Goal: Task Accomplishment & Management: Manage account settings

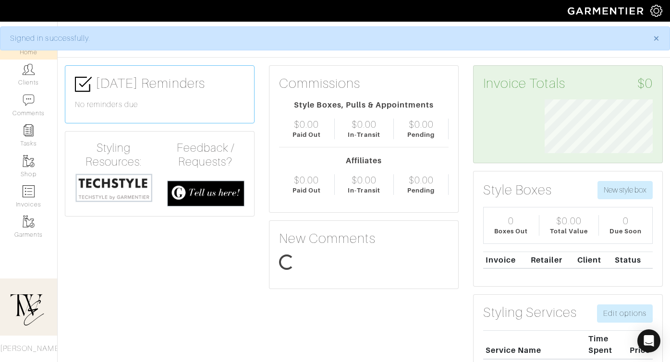
scroll to position [54, 123]
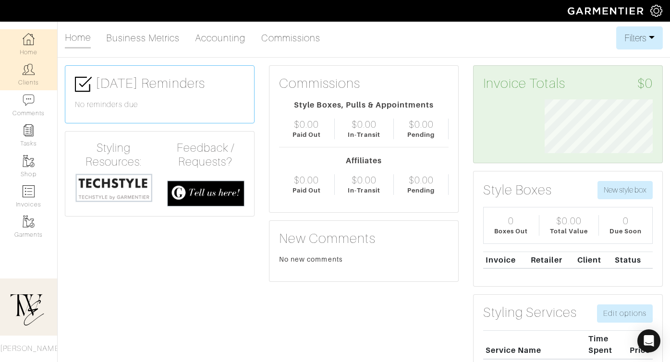
click at [31, 72] on img at bounding box center [29, 69] width 12 height 12
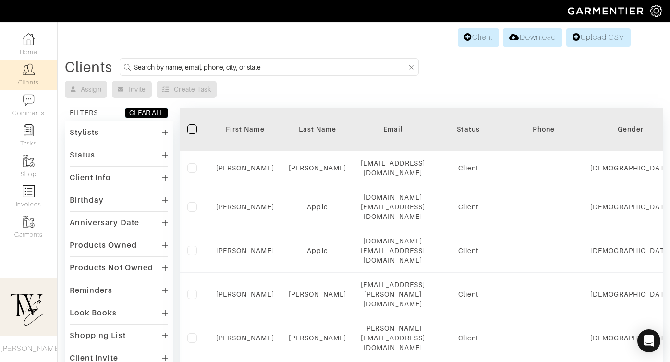
click at [245, 126] on div "First Name" at bounding box center [245, 129] width 58 height 10
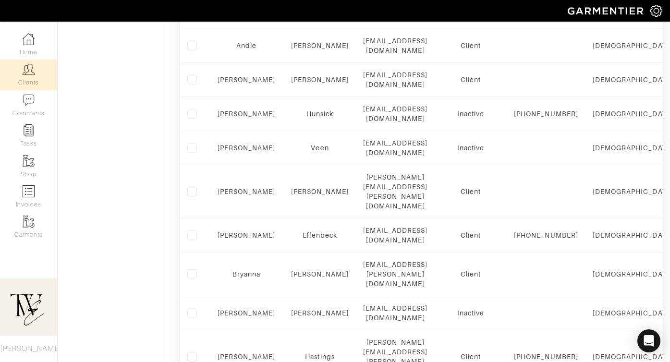
scroll to position [636, 0]
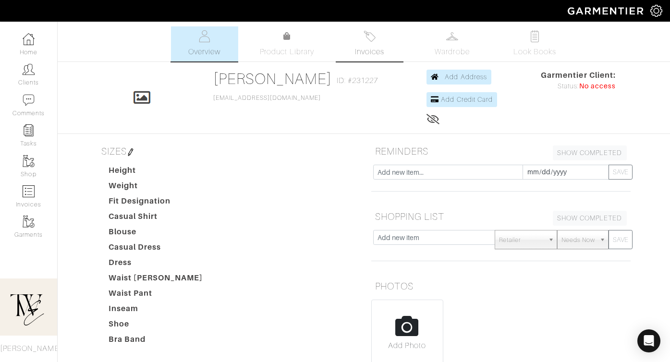
click at [369, 43] on link "Invoices" at bounding box center [369, 43] width 67 height 35
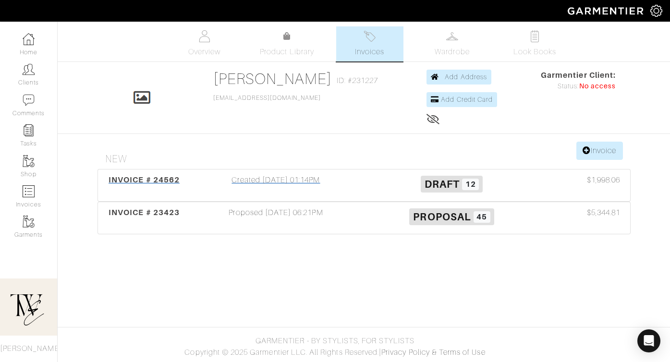
click at [160, 182] on span "INVOICE # 24562" at bounding box center [144, 179] width 71 height 9
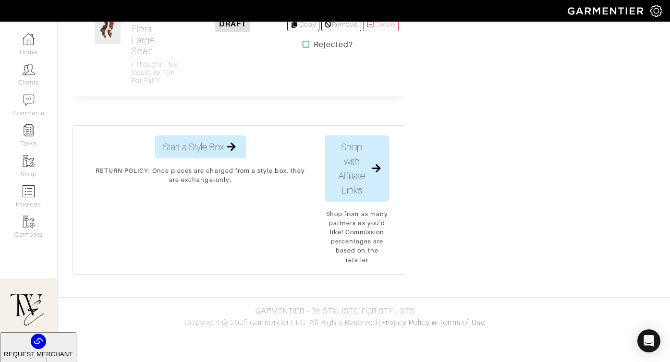
scroll to position [1772, 0]
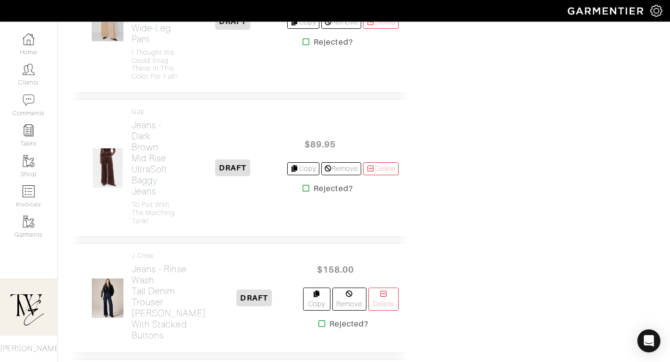
scroll to position [1107, 0]
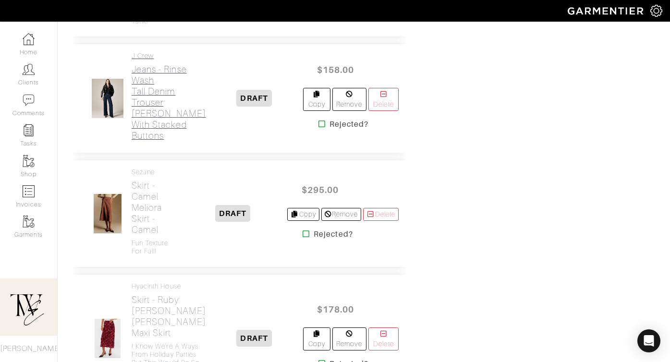
click at [146, 140] on h2 "Jeans - Rinse Wash Tall denim trouser jean with stacked buttons" at bounding box center [169, 102] width 74 height 77
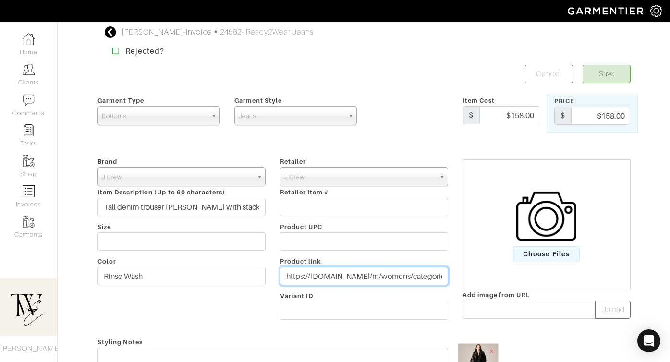
click at [320, 279] on input "https://www.jcrew.com/m/womens/categories/clothing/jeans/trouser/ME259?cjdata=M…" at bounding box center [364, 276] width 168 height 18
paste input "go.shopmy.us/p-25447424"
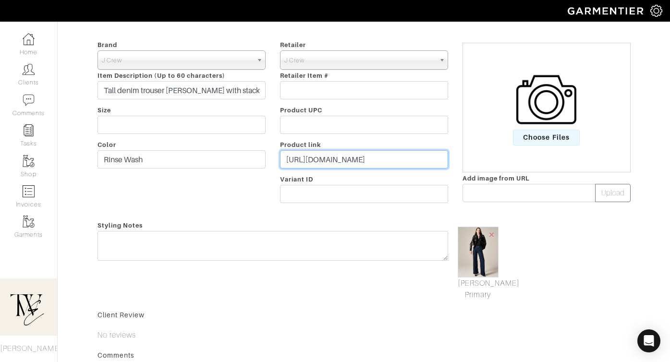
scroll to position [205, 0]
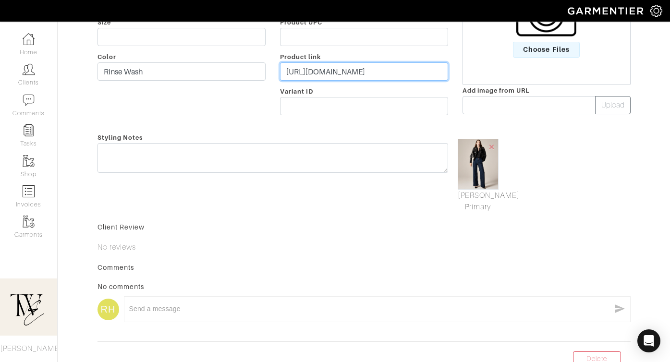
type input "https://go.shopmy.us/p-25447424"
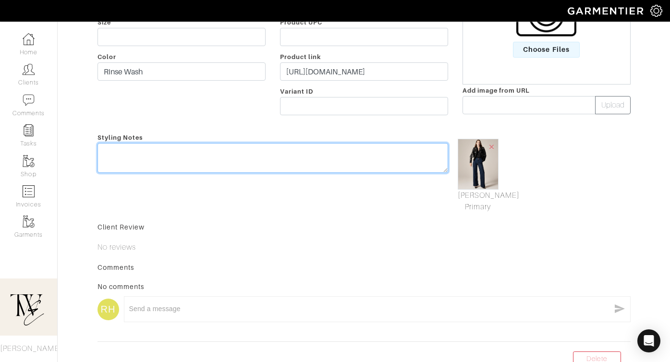
click at [321, 166] on textarea at bounding box center [273, 158] width 351 height 30
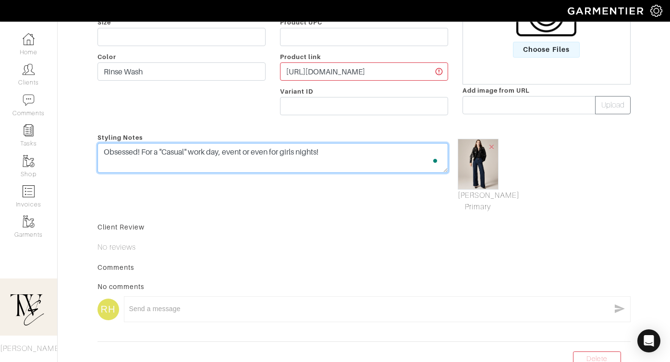
scroll to position [0, 0]
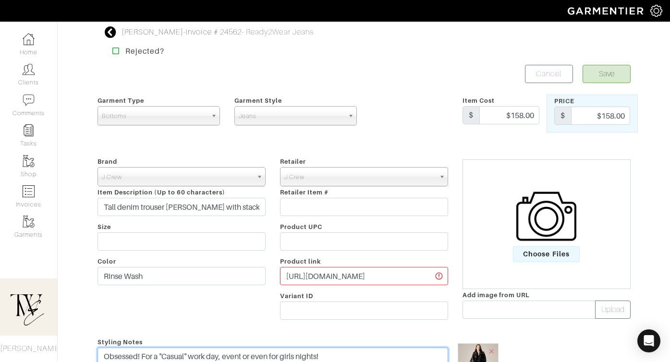
type textarea "Obsessed! For a "Casual" work day, event or even for girls nights!"
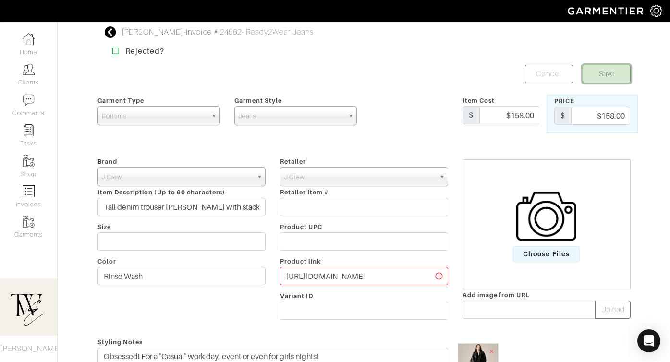
click at [606, 77] on button "Save" at bounding box center [607, 74] width 48 height 18
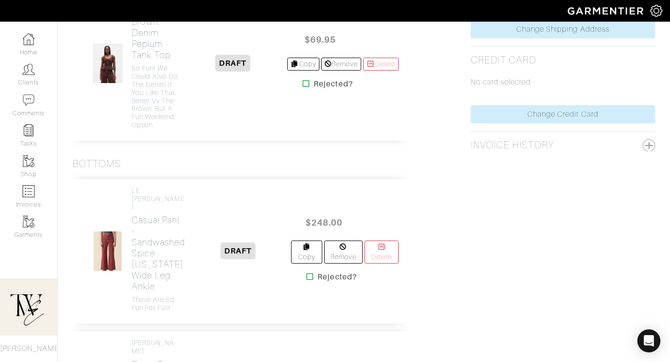
scroll to position [525, 0]
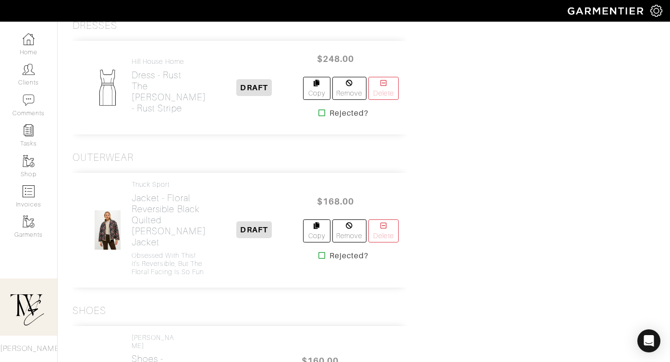
scroll to position [1608, 0]
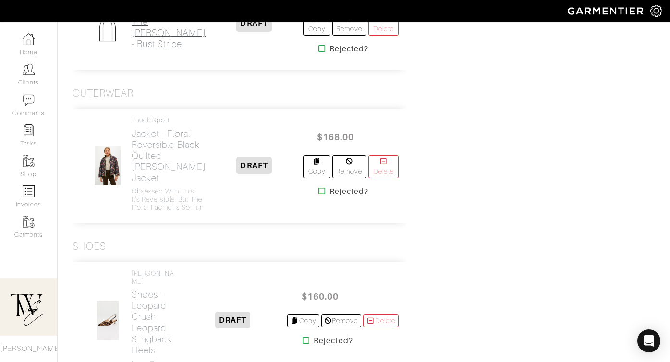
click at [158, 49] on h2 "Dress - Rust The Julia Dress - Rust Stripe" at bounding box center [169, 27] width 74 height 44
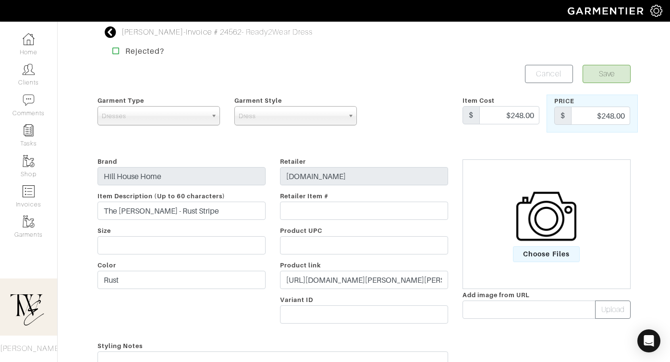
scroll to position [30, 0]
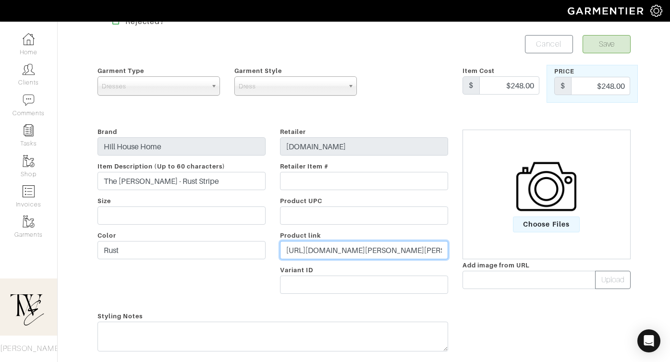
click at [299, 243] on input "https://www.hillhousehome.com/products/the-julia-dress-stripe-rust?utm_source=S…" at bounding box center [364, 250] width 168 height 18
paste input "go.shopmy.us/p-25447544"
type input "https://go.shopmy.us/p-25447544"
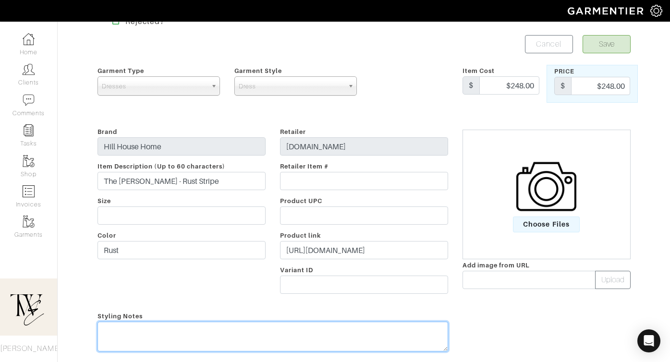
click at [268, 334] on textarea at bounding box center [273, 337] width 351 height 30
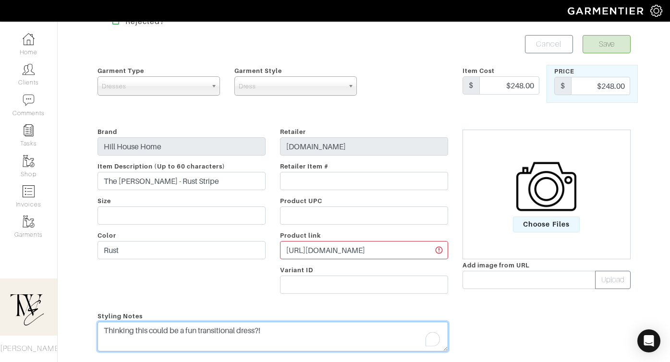
type textarea "Thinking this could be a fun transitional dress?!"
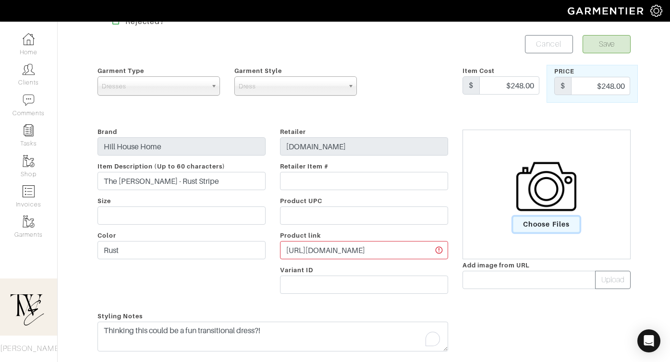
click at [543, 231] on span "Choose Files" at bounding box center [546, 225] width 67 height 16
click at [0, 0] on input "Choose Files" at bounding box center [0, 0] width 0 height 0
click at [610, 44] on button "Save" at bounding box center [607, 44] width 48 height 18
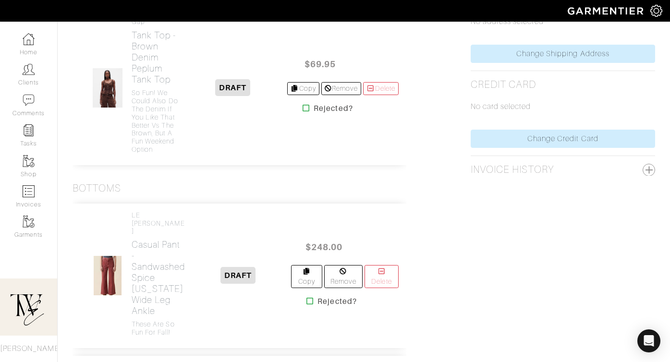
scroll to position [612, 0]
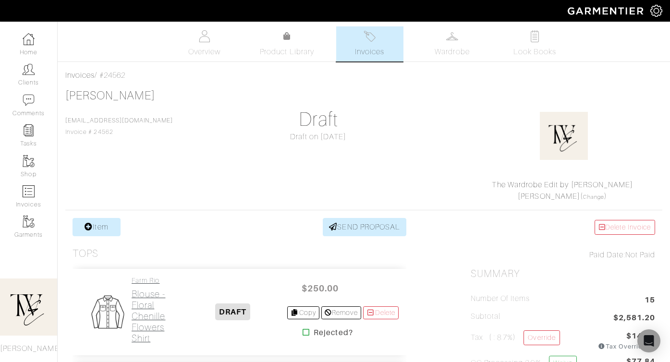
click at [162, 307] on h2 "Blouse - Floral Chenille Flowers shirt" at bounding box center [155, 316] width 47 height 55
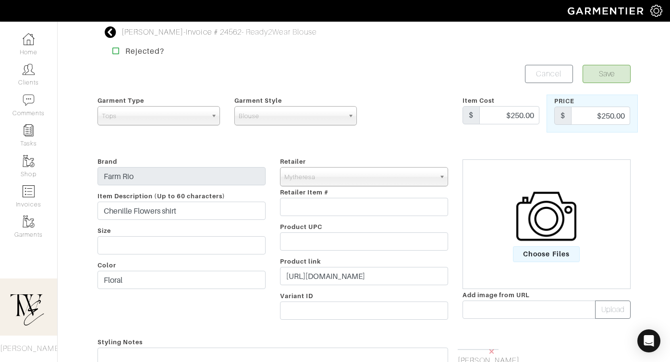
scroll to position [92, 0]
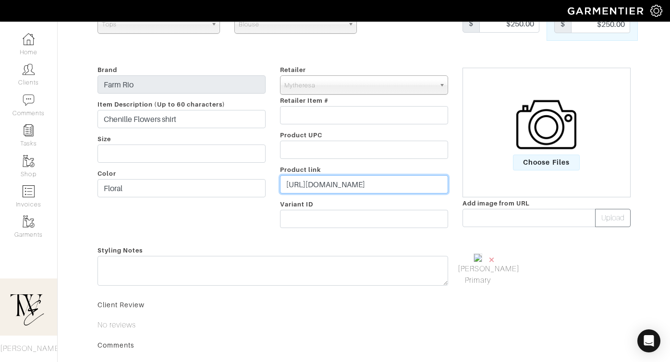
click at [294, 184] on input "https://www.mytheresa.com/us/en/women/farm-rio-chenille-flowers-shirt-black-p01…" at bounding box center [364, 184] width 168 height 18
paste input "go.shopmy.us/p-25447624"
type input "https://go.shopmy.us/p-25447624"
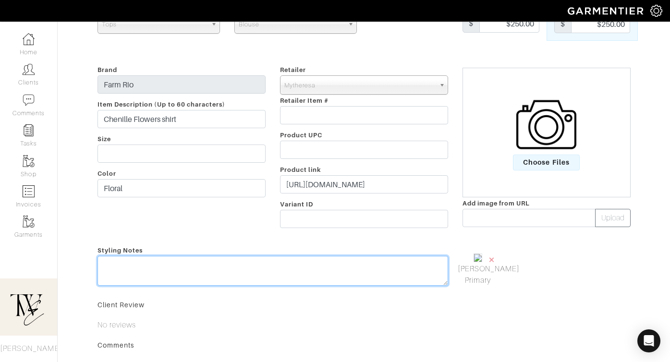
click at [295, 262] on div "Styling Notes" at bounding box center [272, 268] width 365 height 46
type textarea "Love this!!"
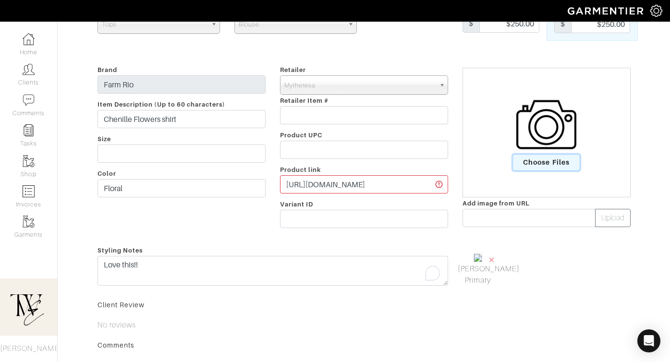
click at [545, 166] on span "Choose Files" at bounding box center [546, 163] width 67 height 16
click at [0, 0] on input "Choose Files" at bounding box center [0, 0] width 0 height 0
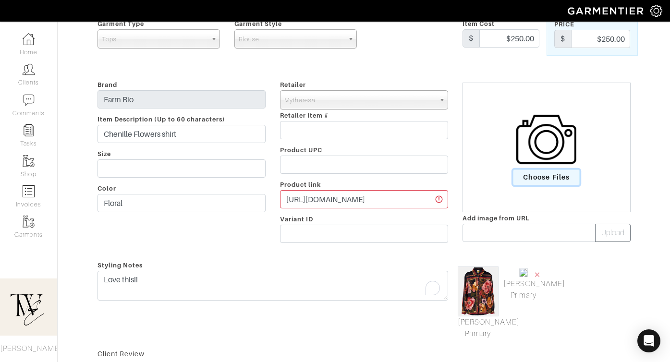
scroll to position [112, 0]
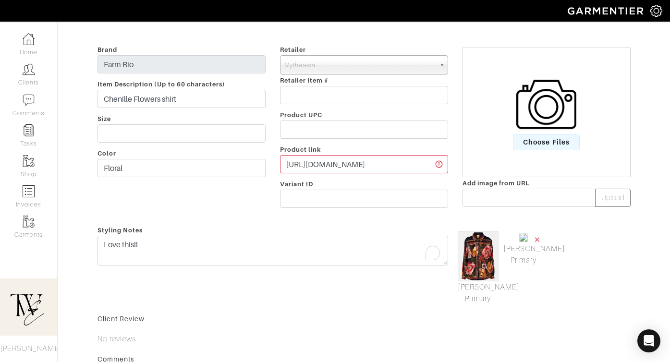
click at [537, 241] on span "×" at bounding box center [538, 239] width 8 height 13
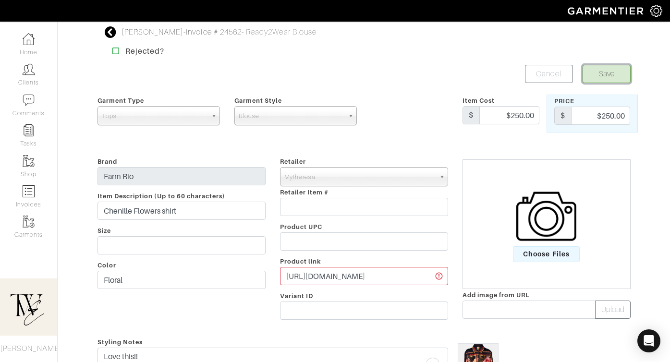
click at [607, 65] on button "Save" at bounding box center [607, 74] width 48 height 18
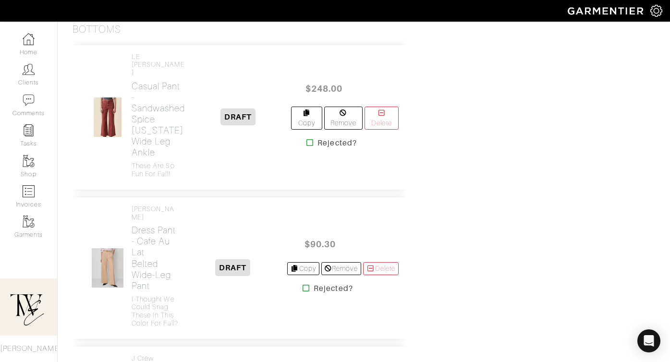
scroll to position [945, 0]
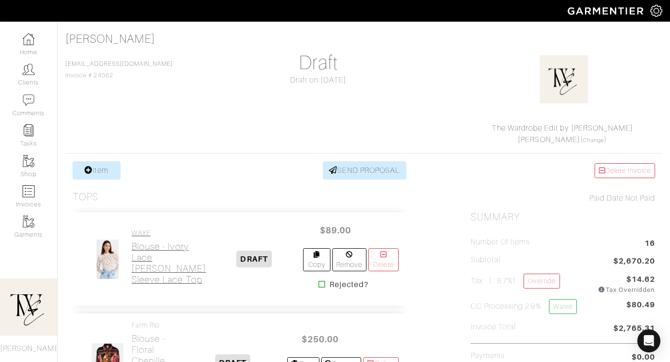
scroll to position [61, 0]
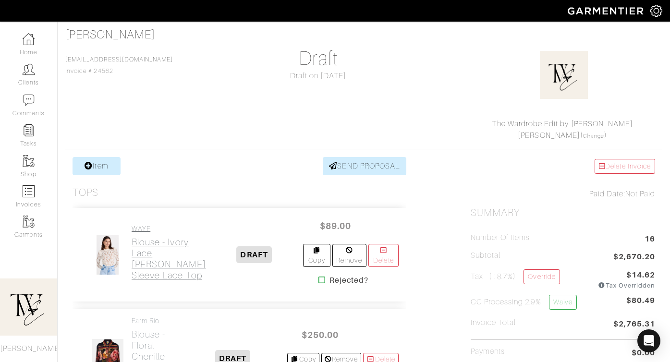
click at [148, 281] on h2 "Blouse - Ivory Lace [PERSON_NAME] Sleeve Lace Top" at bounding box center [169, 259] width 74 height 44
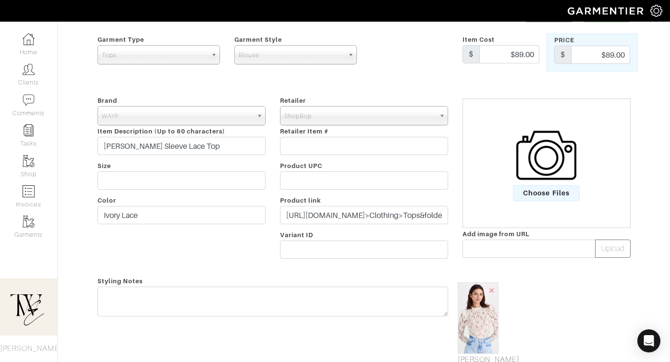
scroll to position [12, 0]
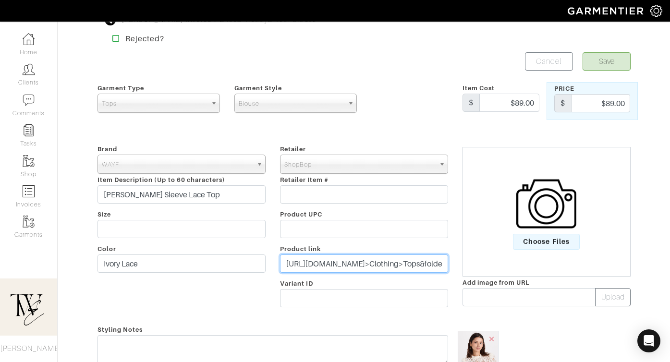
click at [319, 264] on input "[URL][DOMAIN_NAME]>Clothing>Tops&folderID=13332&colorSin=2024990852&fm=browse-p…" at bounding box center [364, 264] width 168 height 18
paste input "[DOMAIN_NAME][URL]"
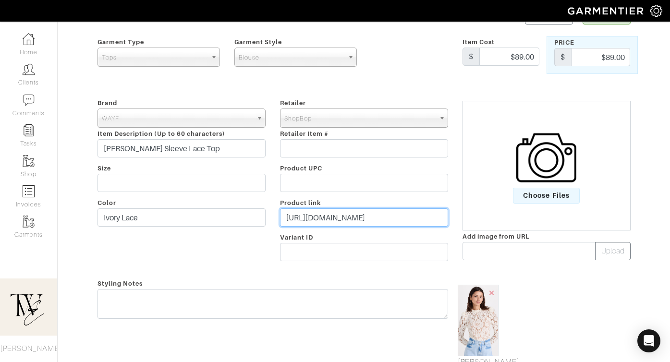
scroll to position [74, 0]
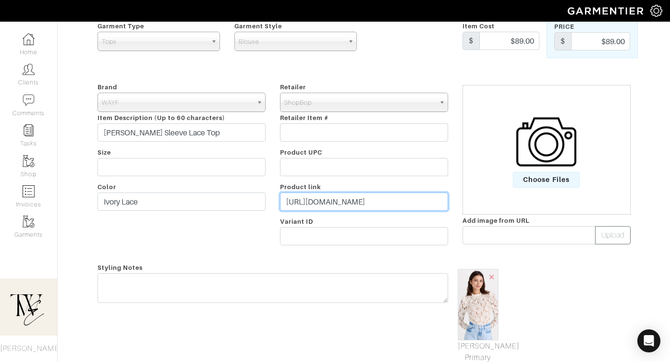
type input "https://go.shopmy.us/p-25447669"
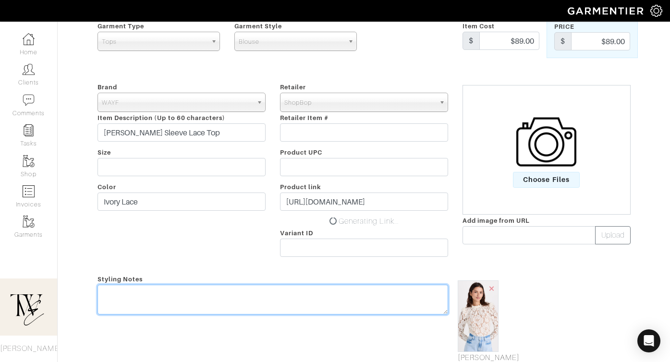
click at [314, 285] on textarea at bounding box center [273, 300] width 351 height 30
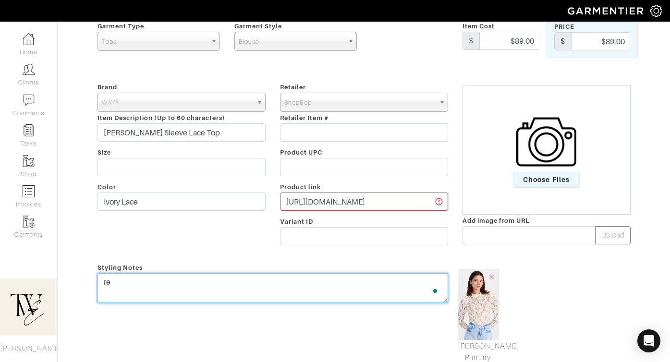
type textarea "r"
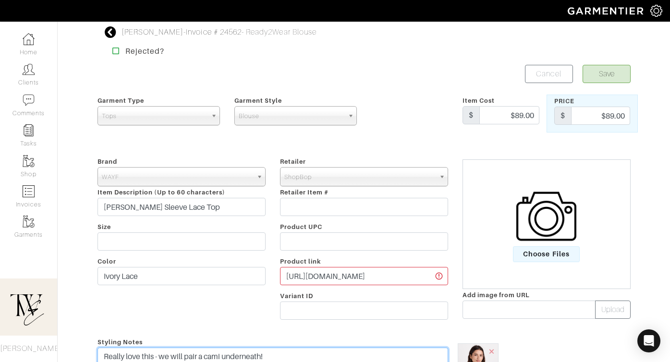
type textarea "Really love this - we will pair a cami underneath!"
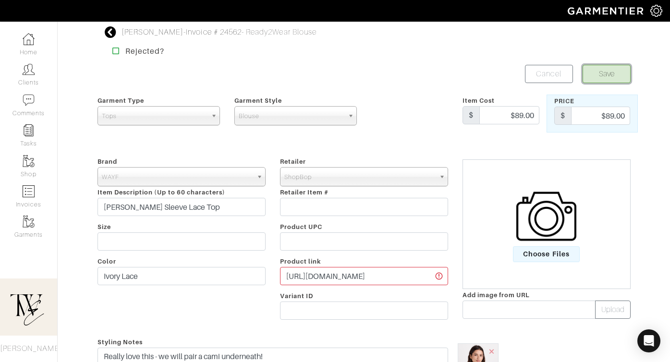
click at [603, 81] on button "Save" at bounding box center [607, 74] width 48 height 18
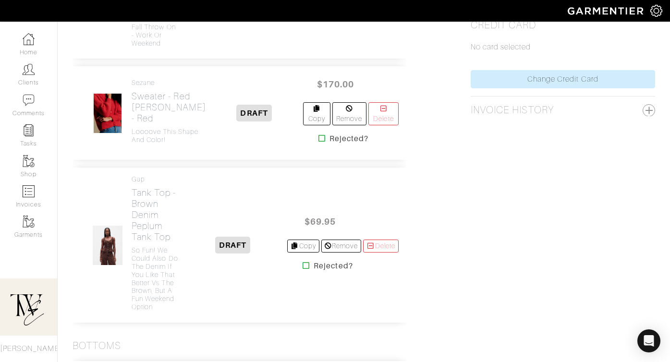
scroll to position [932, 0]
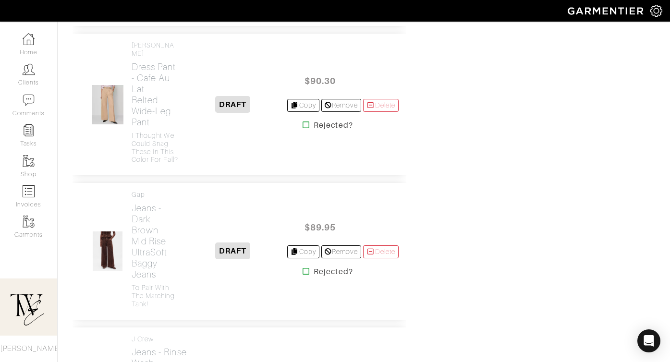
scroll to position [1038, 0]
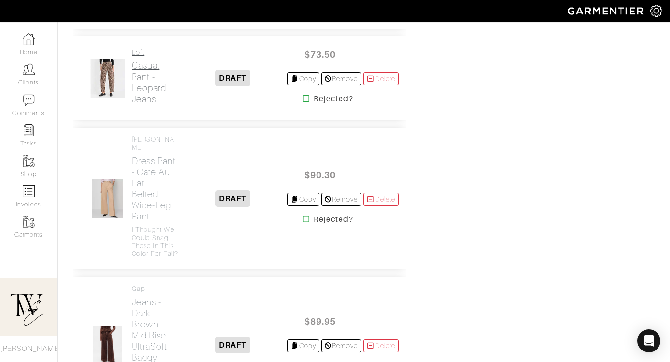
click at [161, 104] on h2 "Casual Pant - Leopard Jeans" at bounding box center [155, 82] width 47 height 44
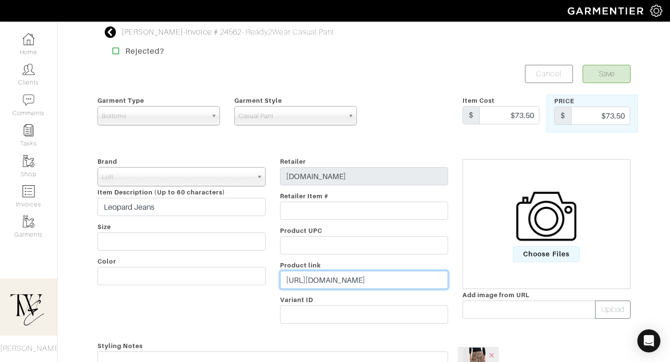
click at [350, 285] on input "https://www.loft.com/clothing/jeans/catl000015/high-rise-barrel-jeans-leopard-p…" at bounding box center [364, 280] width 168 height 18
paste input "go.shopmy.us/p-2544770"
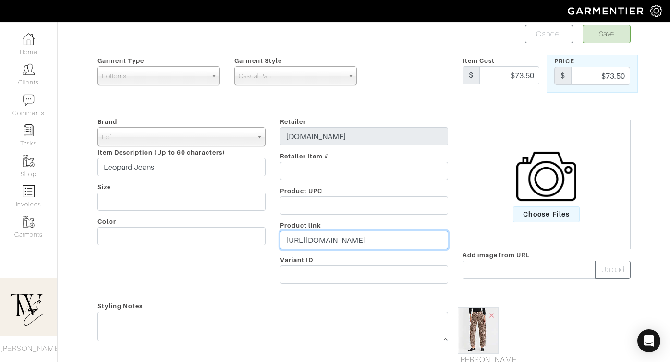
scroll to position [73, 0]
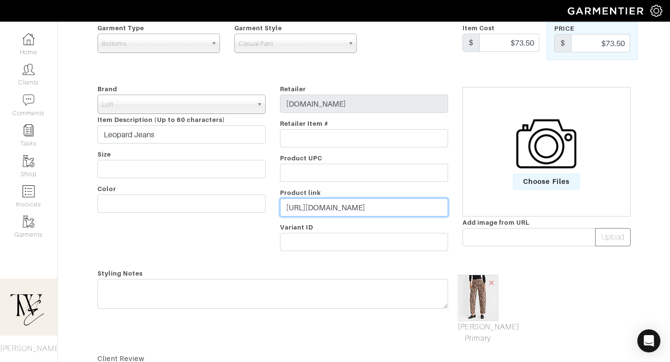
type input "https://go.shopmy.us/p-25447702"
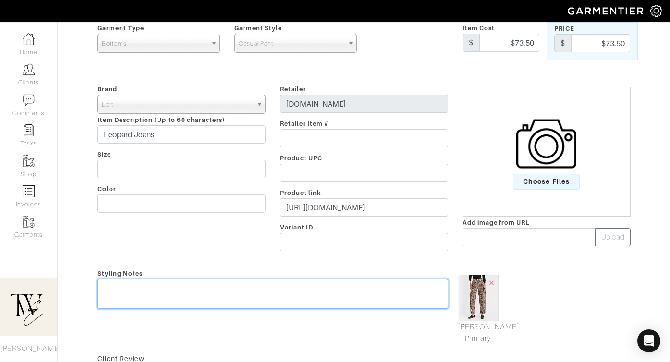
click at [342, 290] on div "Styling Notes" at bounding box center [272, 306] width 365 height 77
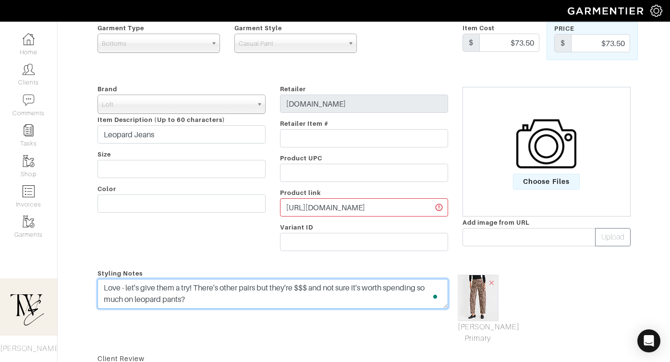
scroll to position [0, 0]
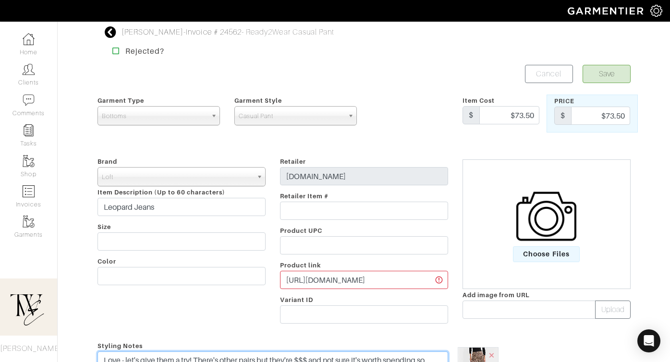
type textarea "Love - let's give them a try! There's other pairs but they're $$$ and not sure …"
click at [607, 74] on button "Save" at bounding box center [607, 74] width 48 height 18
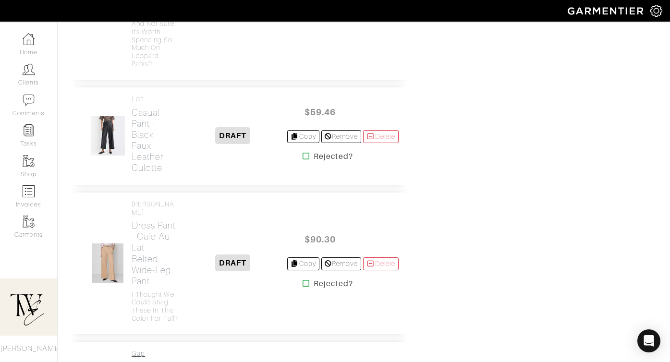
scroll to position [1128, 0]
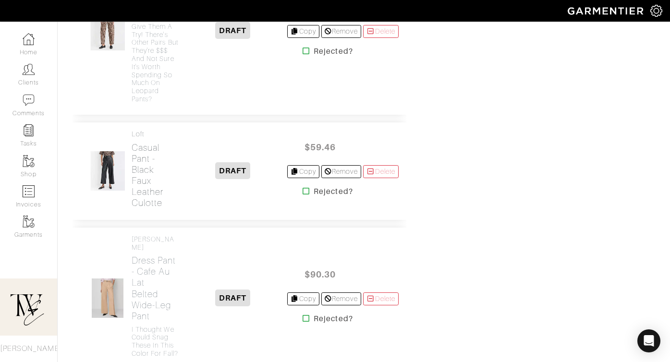
click at [142, 209] on h2 "Casual Pant - Black Faux Leather Culotte" at bounding box center [155, 175] width 47 height 66
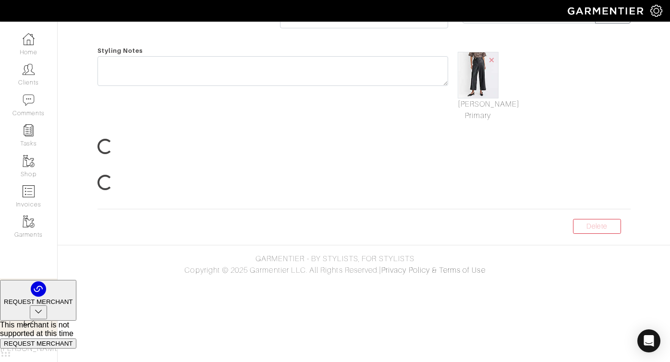
scroll to position [30, 0]
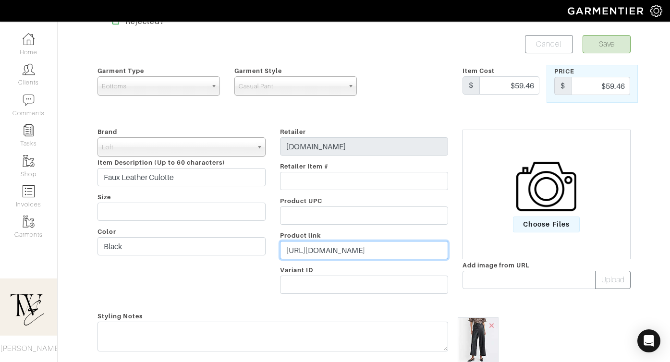
click at [325, 249] on input "[URL][DOMAIN_NAME]" at bounding box center [364, 250] width 168 height 18
paste input "[DOMAIN_NAME][URL]"
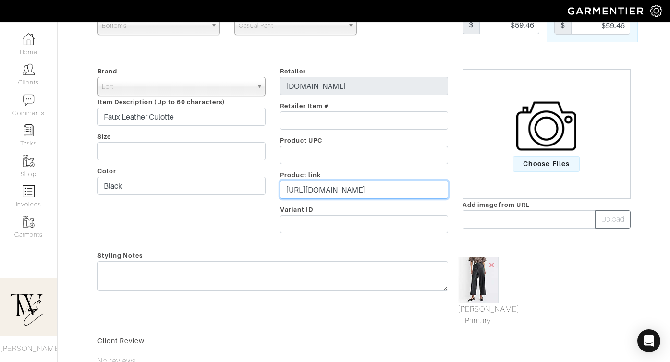
scroll to position [103, 0]
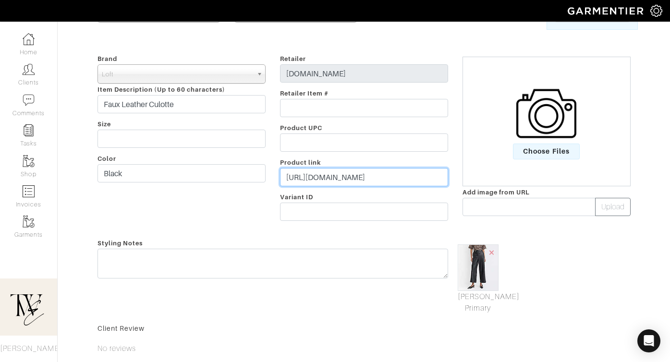
type input "[URL][DOMAIN_NAME]"
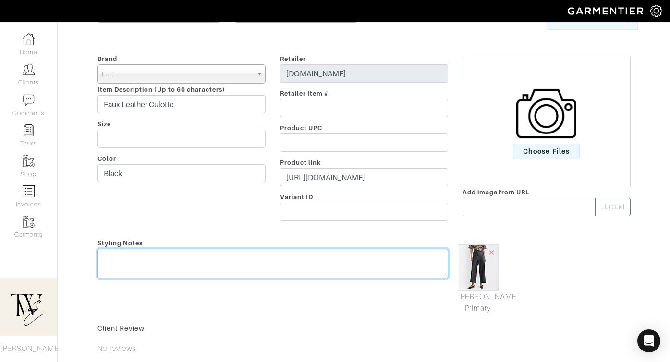
click at [318, 258] on div "Styling Notes" at bounding box center [272, 275] width 365 height 77
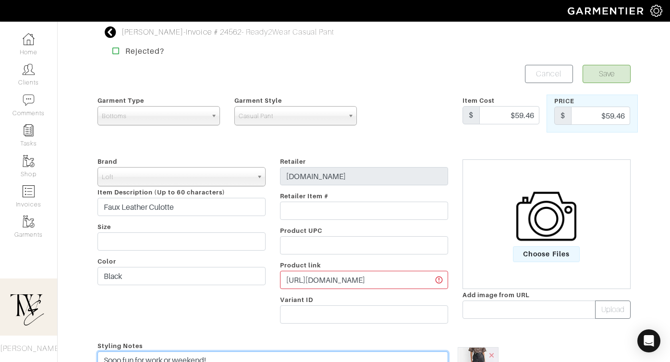
type textarea "Sooo fun for work or weekend!"
click at [606, 65] on button "Save" at bounding box center [607, 74] width 48 height 18
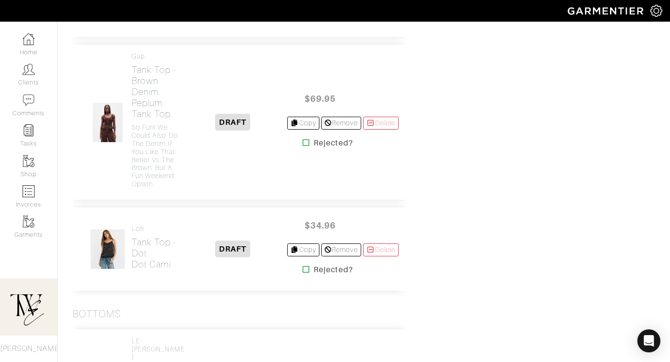
scroll to position [819, 0]
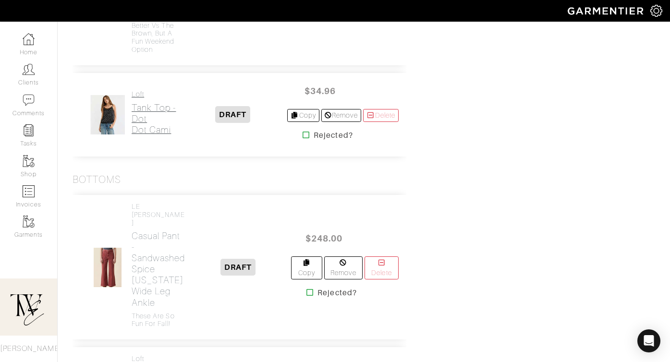
click at [136, 135] on h2 "Tank Top - Dot Dot Cami" at bounding box center [155, 118] width 47 height 33
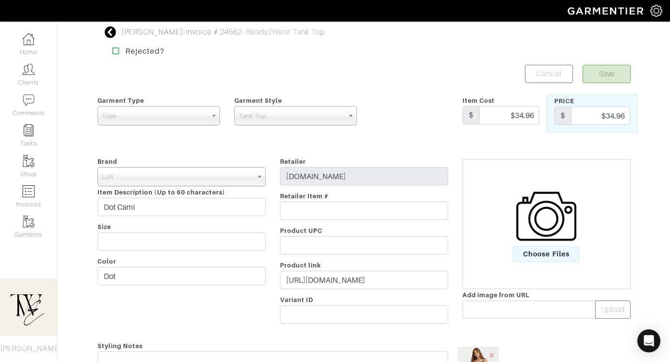
scroll to position [82, 0]
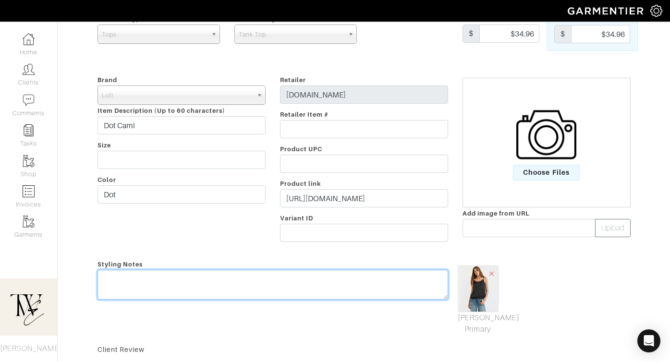
click at [270, 295] on textarea at bounding box center [273, 285] width 351 height 30
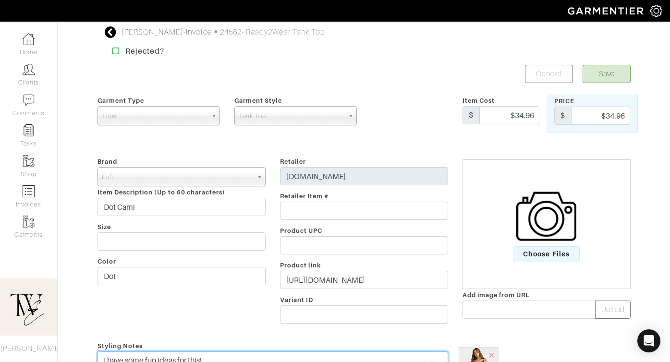
type textarea "I have some fun ideas for this!"
click at [602, 74] on button "Save" at bounding box center [607, 74] width 48 height 18
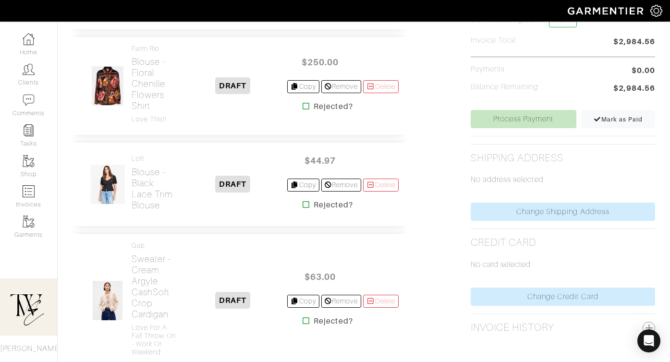
scroll to position [442, 0]
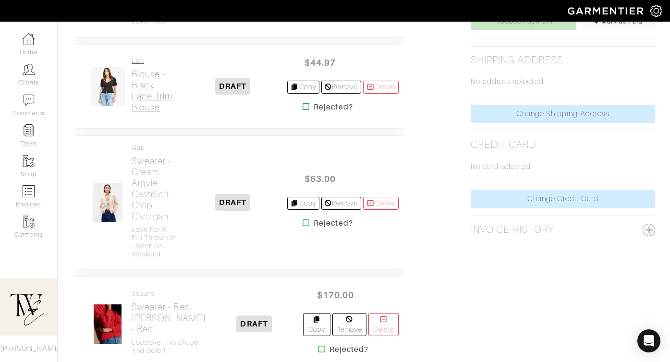
click at [134, 113] on h2 "Blouse - Black Lace Trim Blouse" at bounding box center [155, 91] width 47 height 44
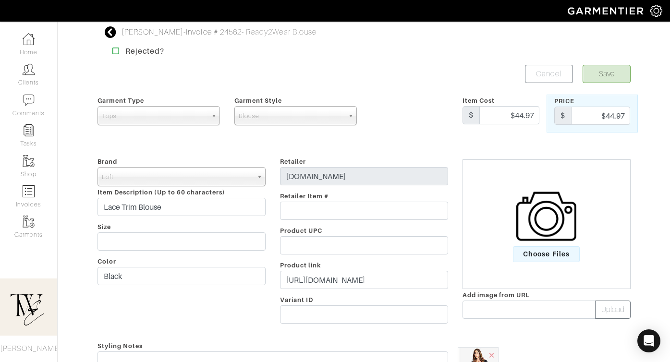
scroll to position [54, 0]
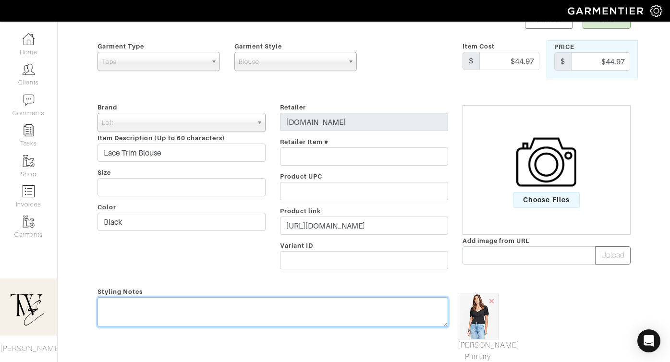
click at [246, 307] on textarea at bounding box center [273, 312] width 351 height 30
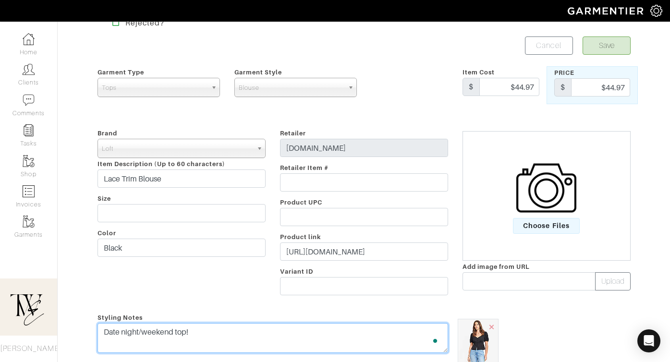
scroll to position [0, 0]
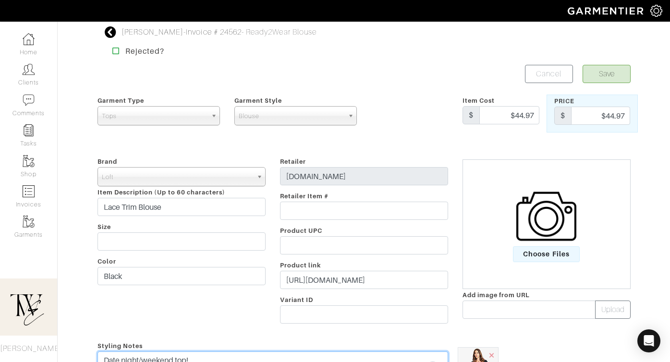
type textarea "Date night/weekend top!"
click at [607, 74] on button "Save" at bounding box center [607, 74] width 48 height 18
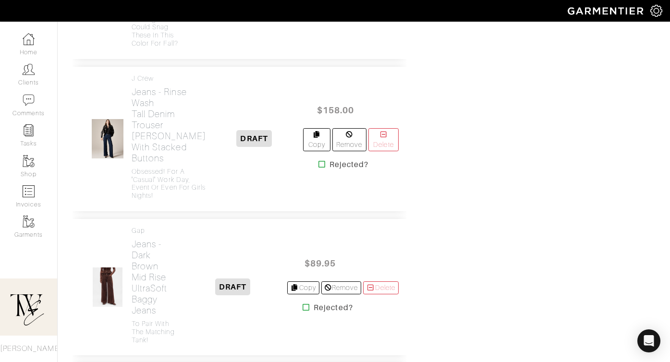
scroll to position [1776, 0]
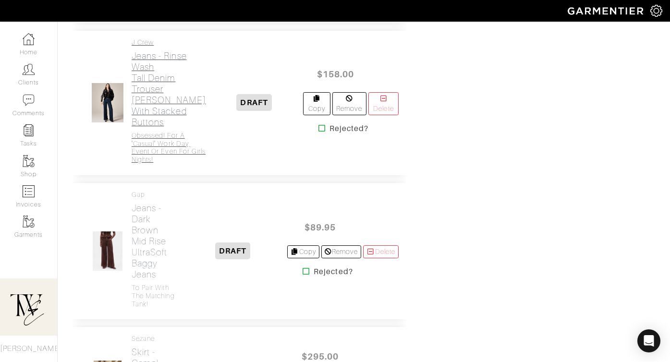
scroll to position [1810, 0]
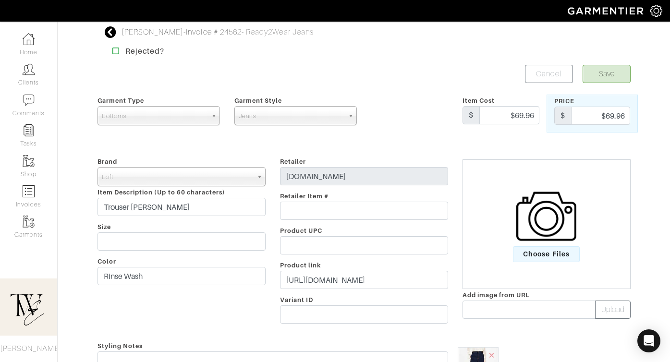
scroll to position [97, 0]
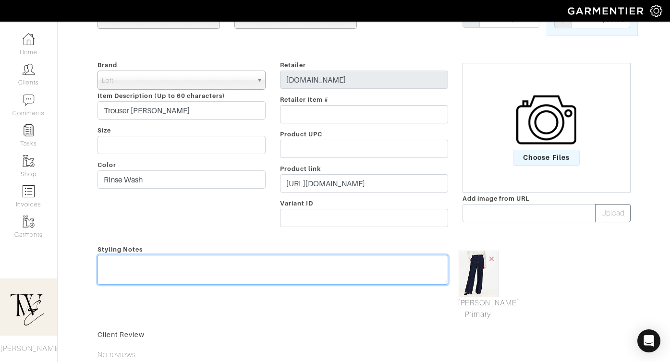
click at [246, 268] on textarea at bounding box center [273, 270] width 351 height 30
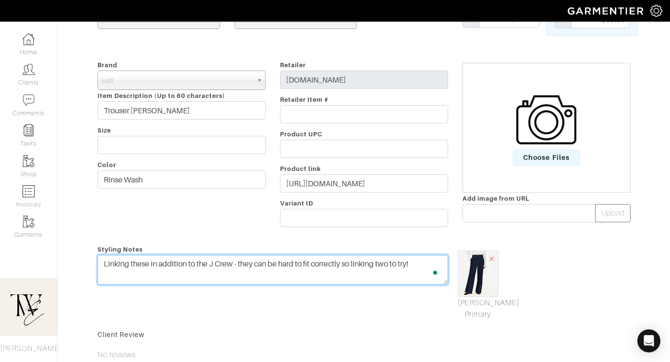
scroll to position [0, 0]
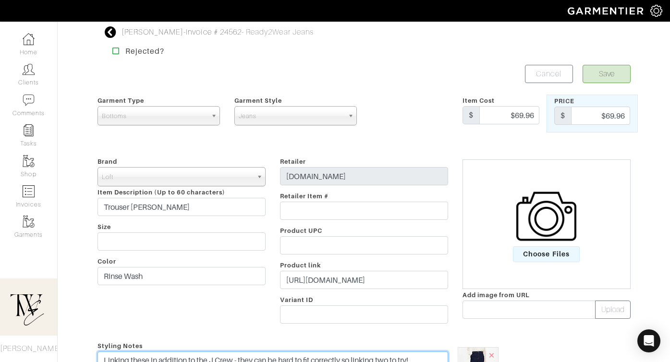
type textarea "Linking these in addition to the J Crew - they can be hard to fit correctly so …"
click at [587, 71] on button "Save" at bounding box center [607, 74] width 48 height 18
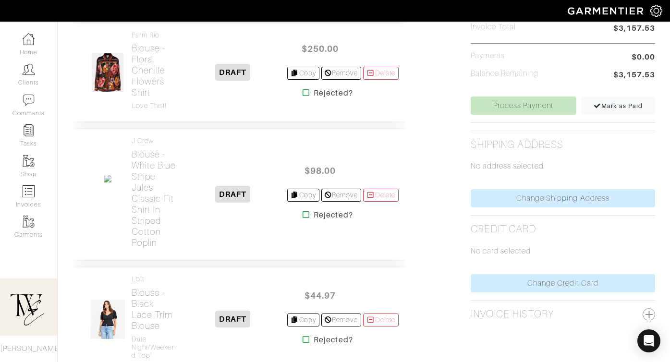
scroll to position [425, 0]
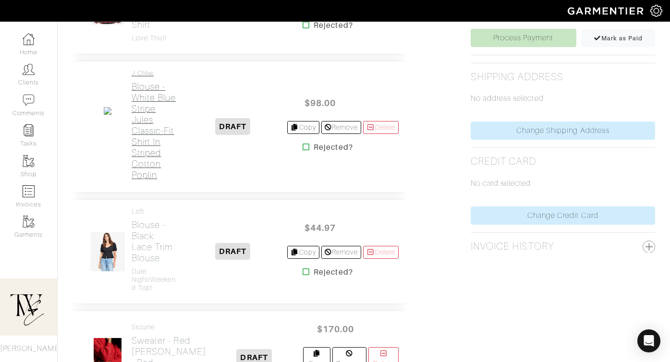
click at [151, 181] on h2 "Blouse - white blue stripe Jules classic-fit shirt in striped cotton poplin" at bounding box center [155, 130] width 47 height 99
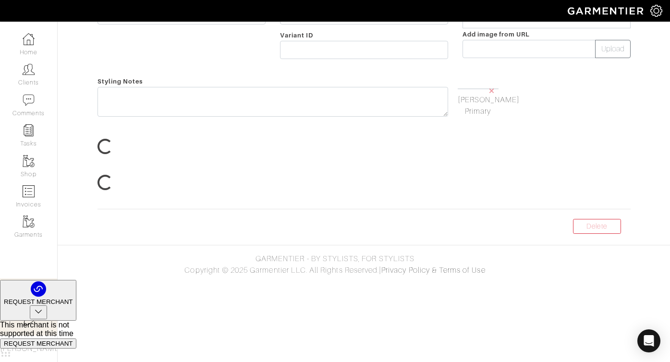
scroll to position [40, 0]
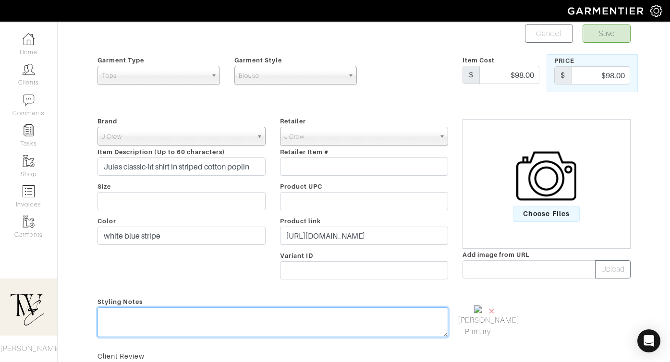
click at [290, 307] on textarea at bounding box center [273, 322] width 351 height 30
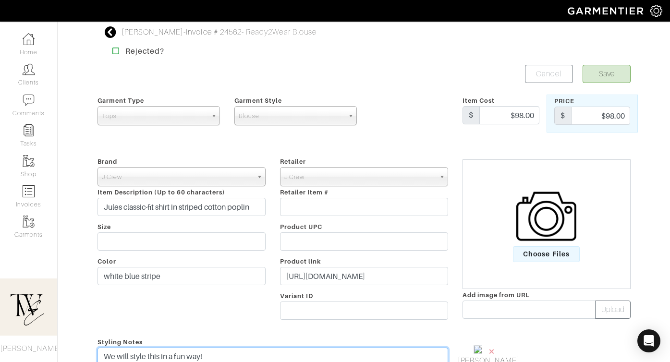
type textarea "We will style this in a fun way!"
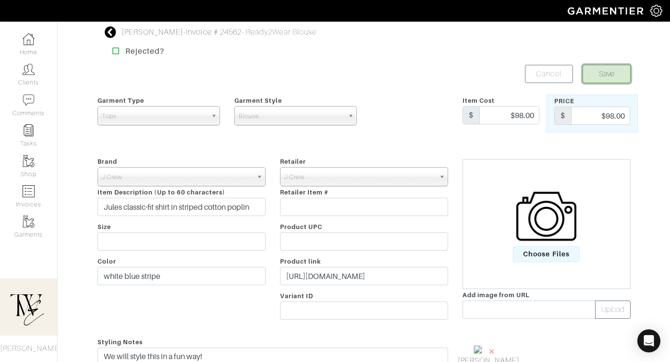
click at [611, 78] on button "Save" at bounding box center [607, 74] width 48 height 18
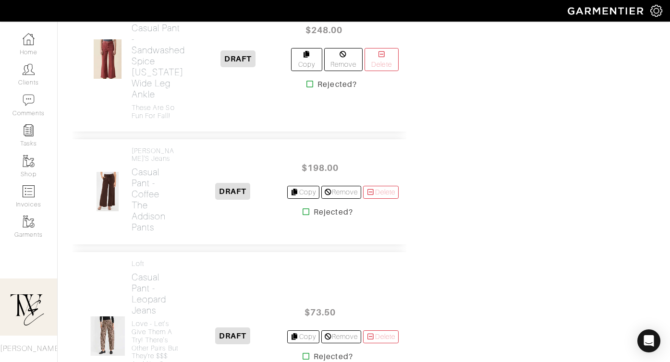
scroll to position [1610, 0]
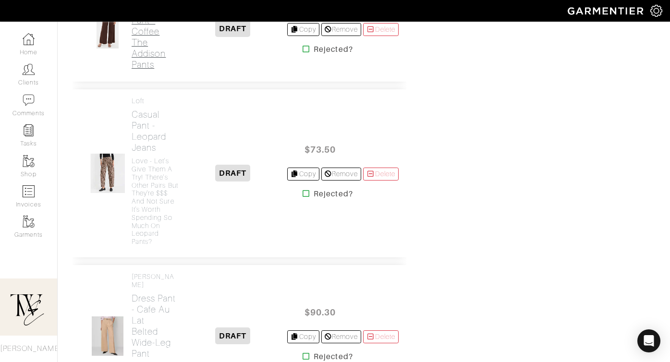
click at [148, 70] on h2 "Casual Pant - Coffee The Addison Pants" at bounding box center [155, 37] width 47 height 66
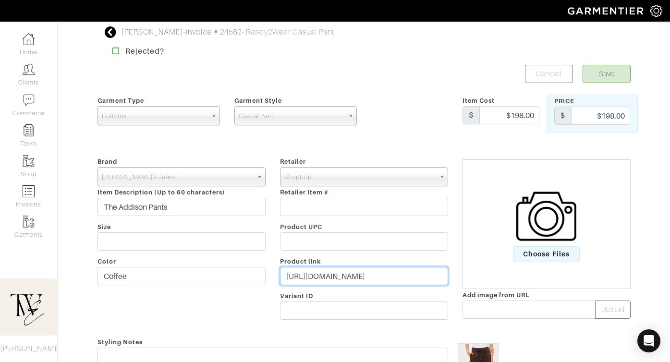
click at [362, 276] on input "https://www.shopbop.com/addison-pant-joes-jeans/vp/v=1/1563547420.htm?currencyC…" at bounding box center [364, 276] width 168 height 18
paste input "[DOMAIN_NAME][URL]"
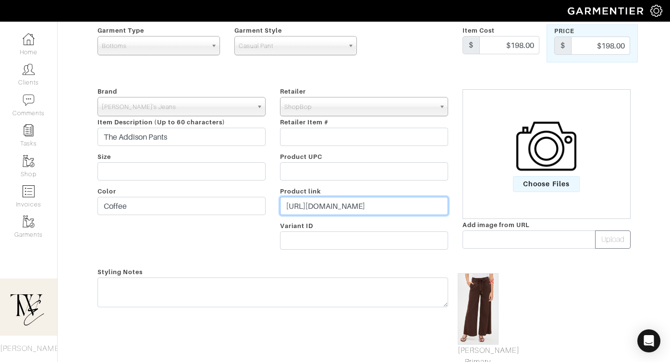
scroll to position [85, 0]
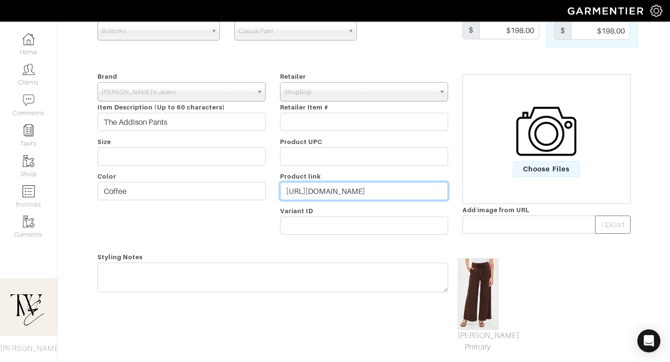
type input "https://go.shopmy.us/p-25447850"
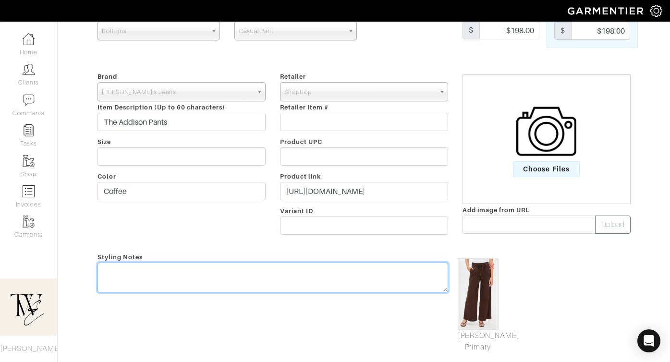
click at [357, 279] on textarea at bounding box center [273, 278] width 351 height 30
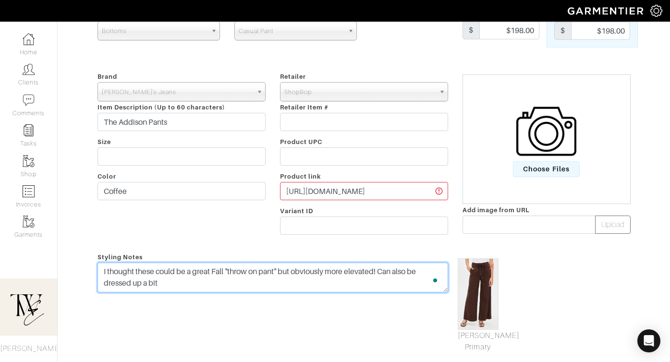
scroll to position [0, 0]
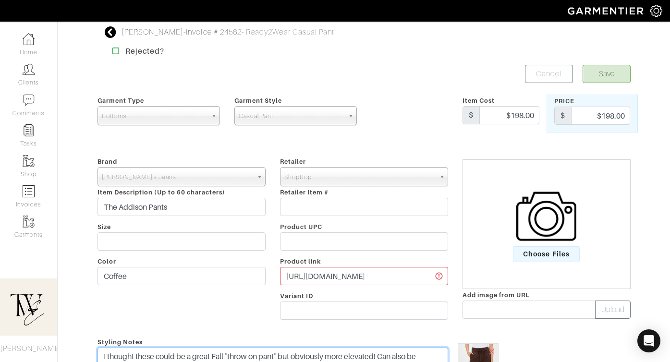
type textarea "I thought these could be a great Fall "throw on pant" but obviously more elevat…"
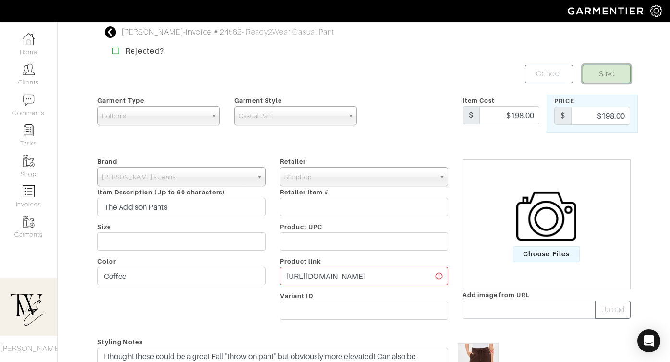
click at [623, 69] on button "Save" at bounding box center [607, 74] width 48 height 18
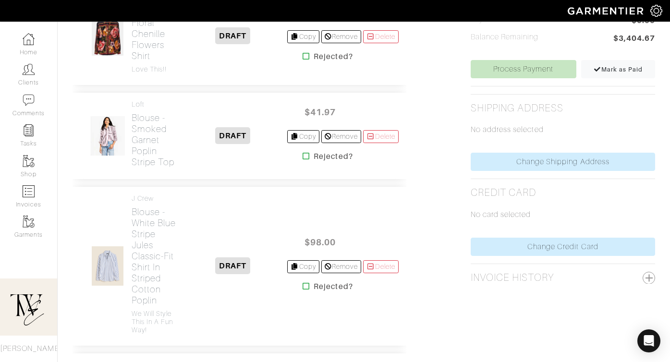
scroll to position [397, 0]
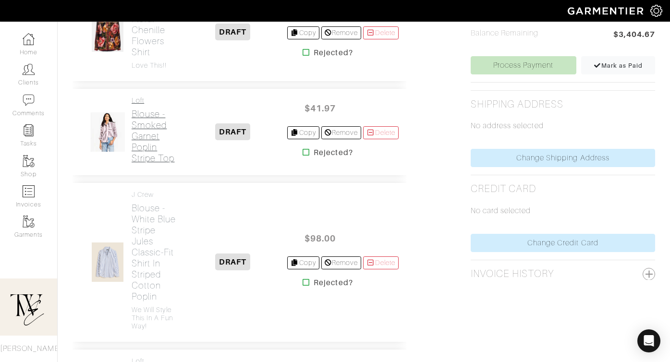
click at [133, 164] on h2 "Blouse - Smoked [PERSON_NAME] Stripe Top" at bounding box center [155, 136] width 47 height 55
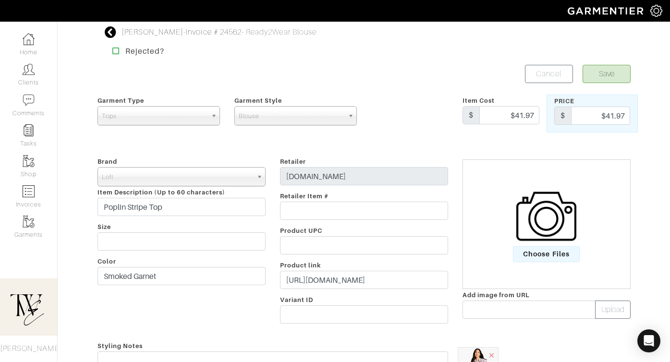
scroll to position [8, 0]
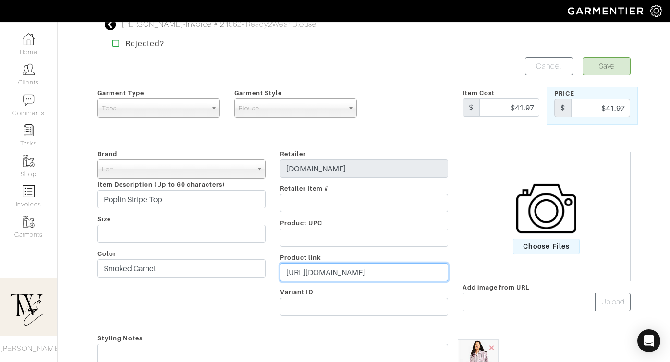
click at [311, 265] on input "[URL][DOMAIN_NAME]" at bounding box center [364, 272] width 168 height 18
click at [311, 265] on input "https://www.loft.com/clothing/tops/catl000011/striped-poplin-everyday-relaxed-p…" at bounding box center [364, 272] width 168 height 18
paste input "go.shopmy.us/p-25447850"
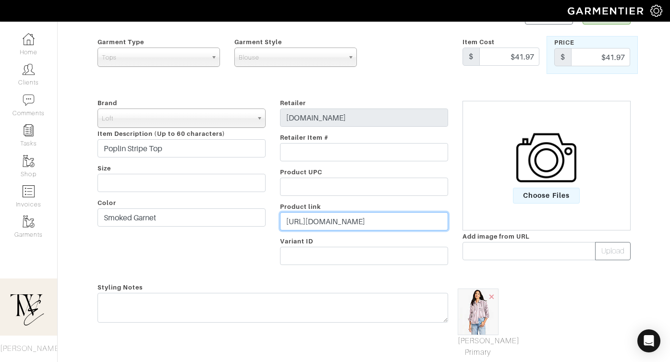
scroll to position [0, 0]
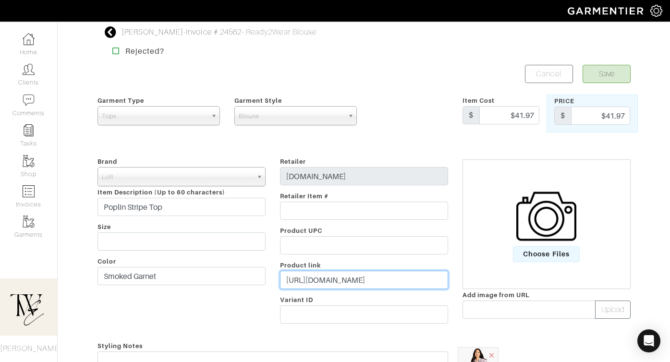
type input "https://go.shopmy.us/p-25447850"
click at [618, 66] on button "Save" at bounding box center [607, 74] width 48 height 18
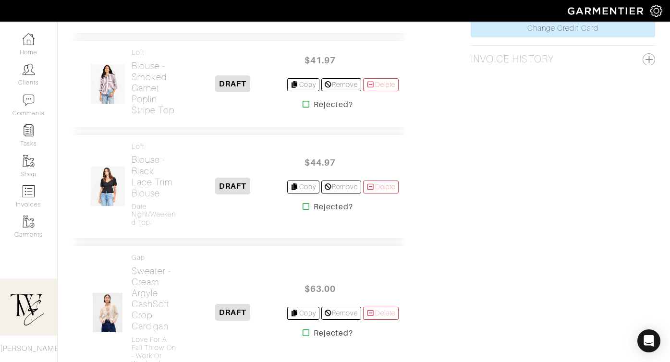
scroll to position [559, 0]
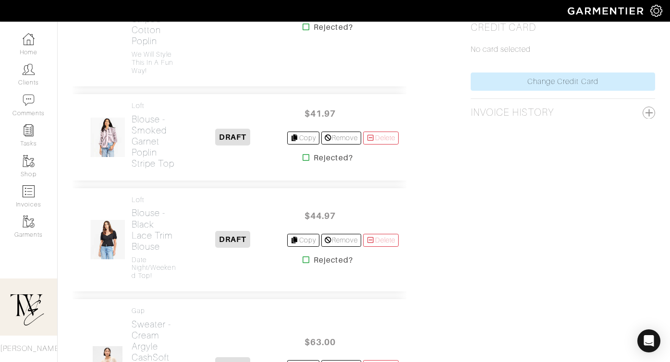
click at [382, 14] on link "Delete" at bounding box center [381, 7] width 36 height 13
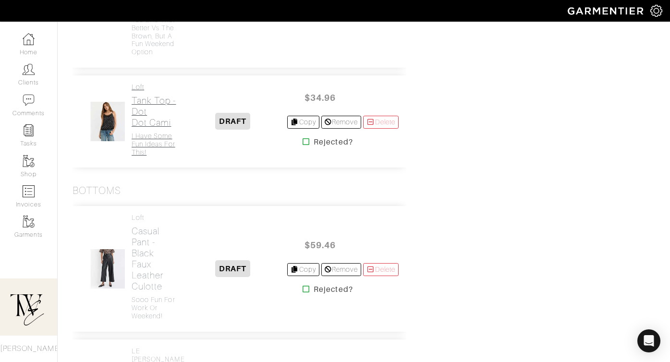
scroll to position [947, 0]
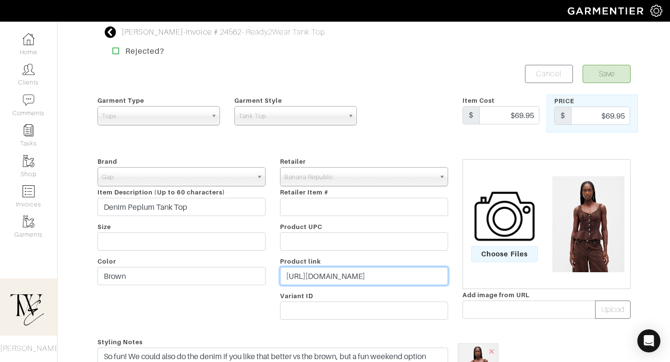
click at [341, 268] on input "https://go.shopmy.us/p-25292461" at bounding box center [364, 276] width 168 height 18
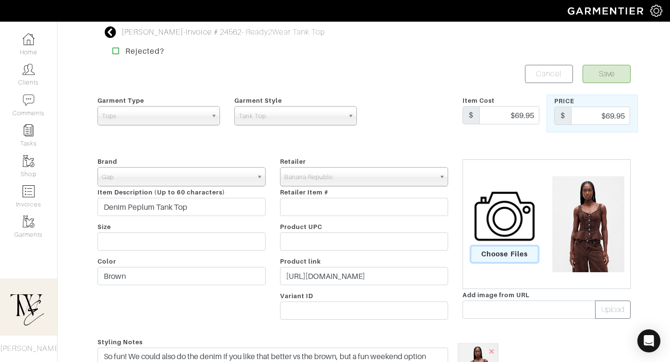
click at [506, 249] on span "Choose Files" at bounding box center [504, 254] width 67 height 16
click at [0, 0] on input "Choose Files" at bounding box center [0, 0] width 0 height 0
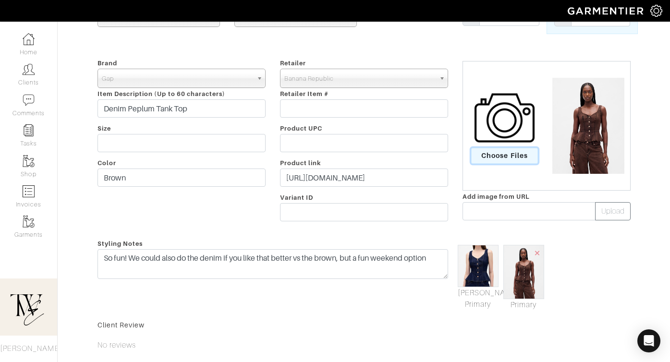
scroll to position [165, 0]
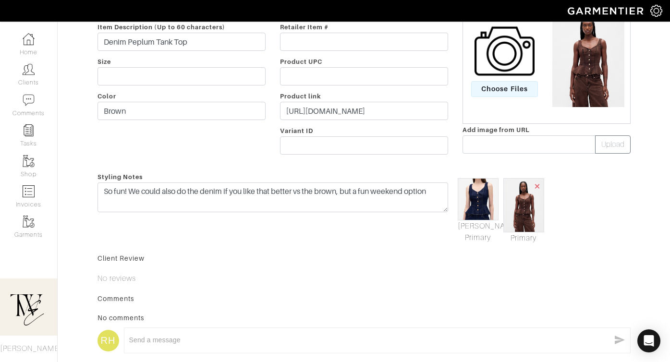
click at [540, 184] on span "×" at bounding box center [538, 186] width 8 height 13
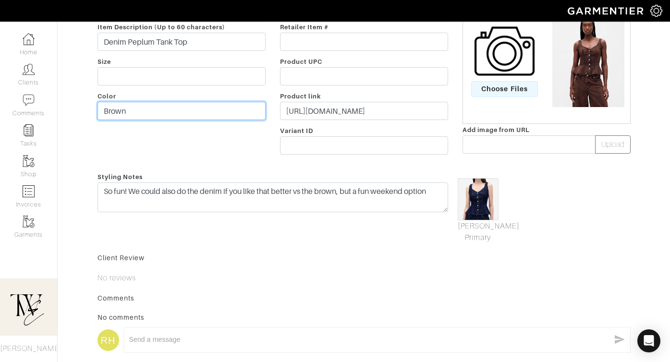
click at [139, 114] on input "Brown" at bounding box center [182, 111] width 168 height 18
type input "Dark Rinse"
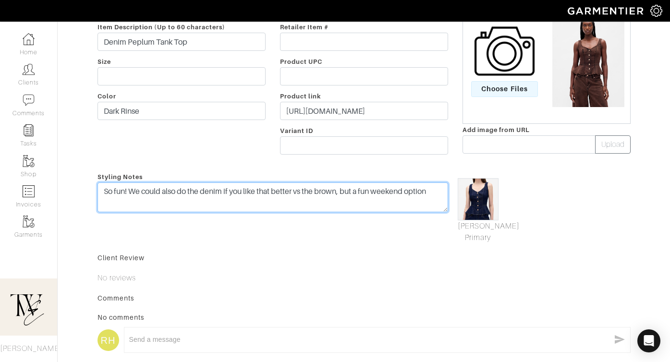
click at [132, 190] on textarea "So fun! We could also do the denim if you like that better vs the brown, but a …" at bounding box center [273, 198] width 351 height 30
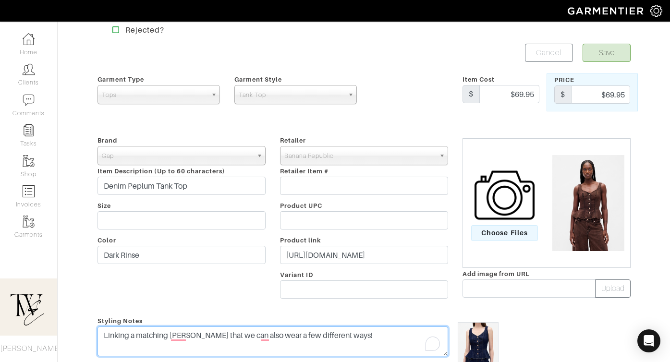
scroll to position [55, 0]
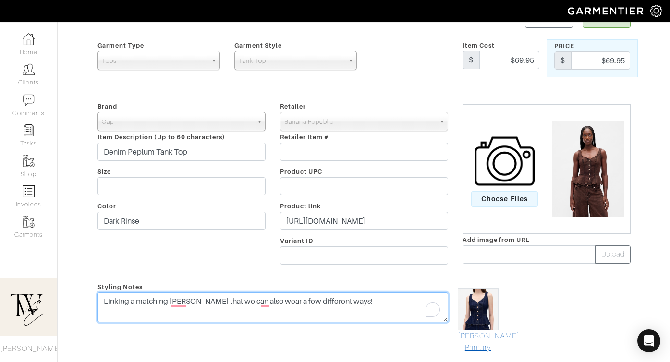
type textarea "Linking a matching [PERSON_NAME] that we can also wear a few different ways!"
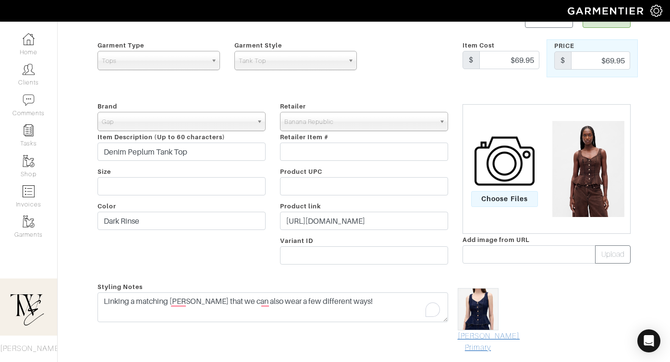
click at [487, 335] on link "Mark As Primary" at bounding box center [478, 342] width 41 height 23
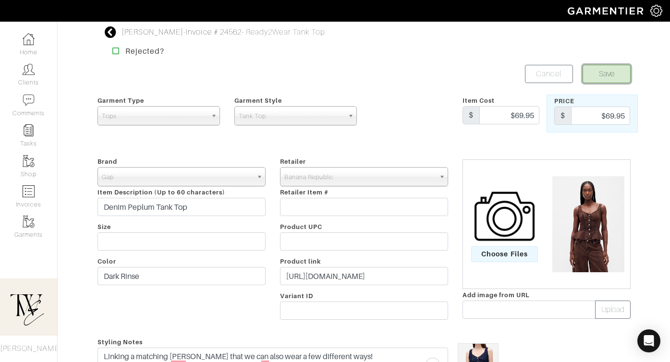
click at [613, 73] on button "Save" at bounding box center [607, 74] width 48 height 18
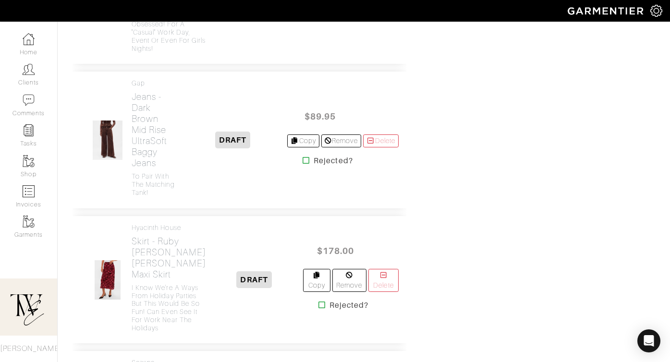
scroll to position [2466, 0]
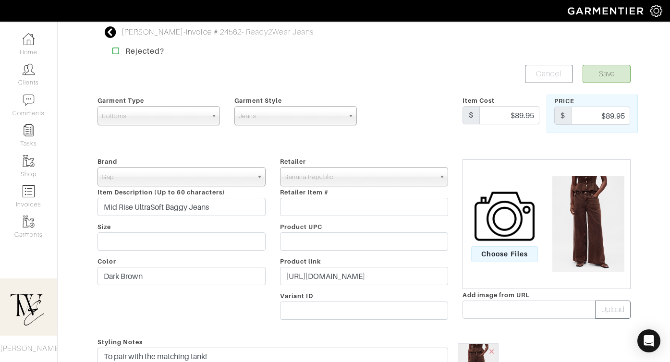
click at [535, 85] on form "Save Cancel Garment Type Tops Bottoms Dresses Jumpsuits Suiting Outerwear Shoes…" at bounding box center [364, 311] width 533 height 493
click at [540, 74] on link "Cancel" at bounding box center [549, 74] width 48 height 18
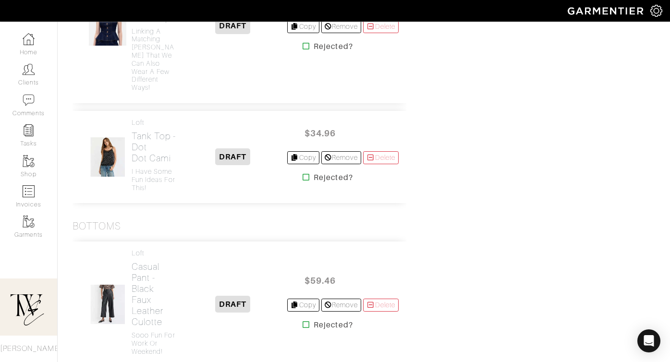
scroll to position [987, 0]
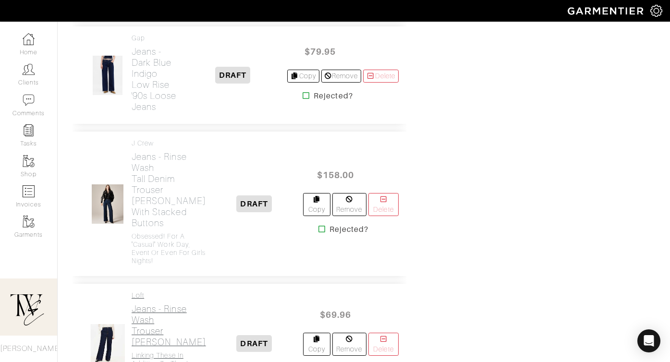
scroll to position [2495, 0]
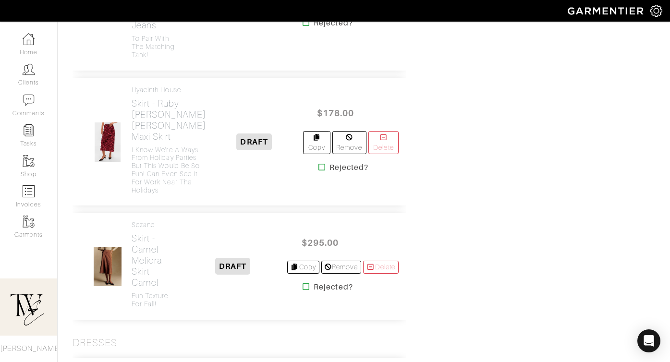
click at [388, 10] on link "Delete" at bounding box center [381, 3] width 36 height 13
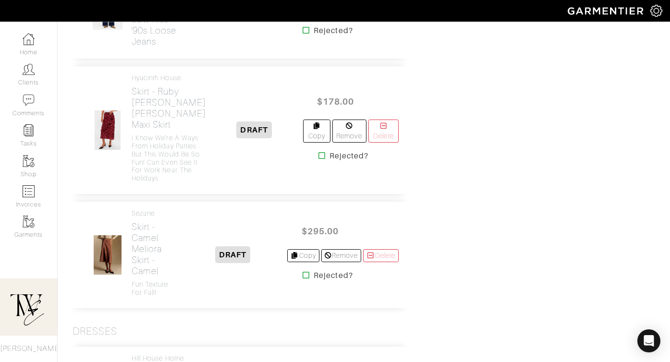
scroll to position [2454, 0]
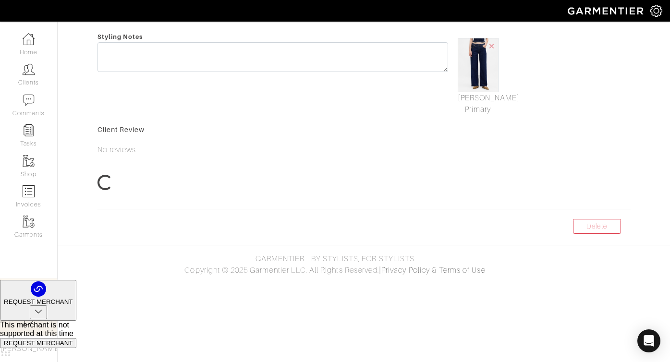
scroll to position [122, 0]
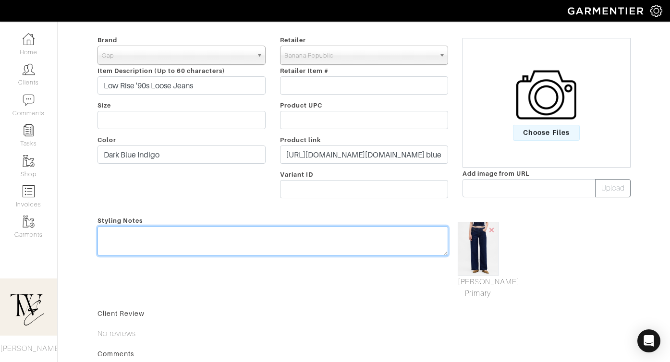
click at [286, 242] on textarea at bounding box center [273, 241] width 351 height 30
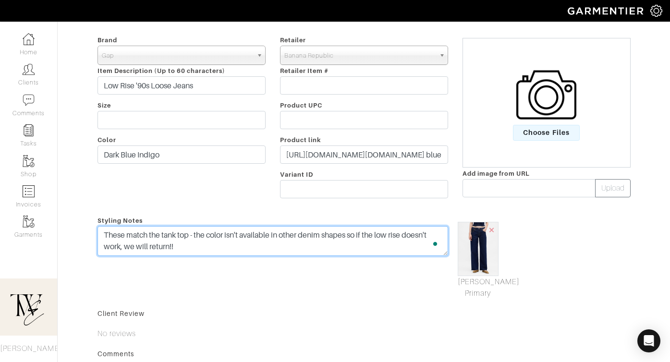
scroll to position [0, 0]
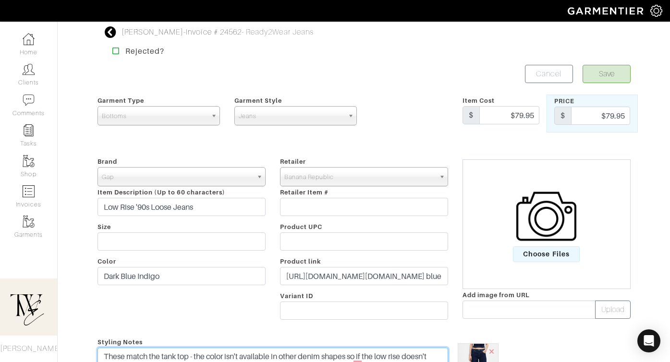
type textarea "These match the tank top - the color isn't available in other denim shapes so i…"
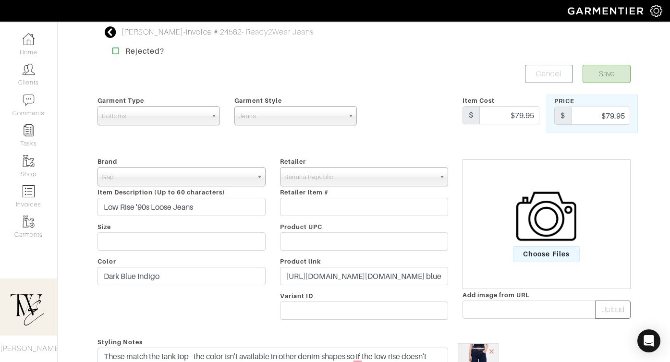
click at [613, 83] on form "Save Cancel Garment Type Tops Bottoms Dresses Jumpsuits Suiting Outerwear Shoes…" at bounding box center [364, 317] width 533 height 504
click at [610, 79] on button "Save" at bounding box center [607, 74] width 48 height 18
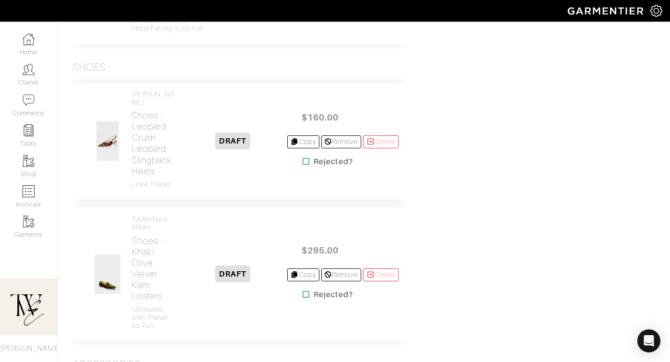
scroll to position [2778, 0]
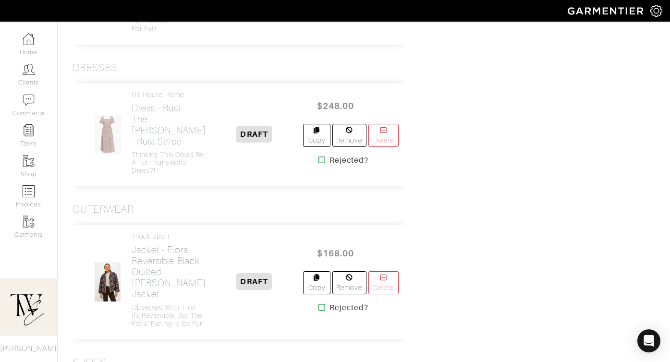
scroll to position [2803, 0]
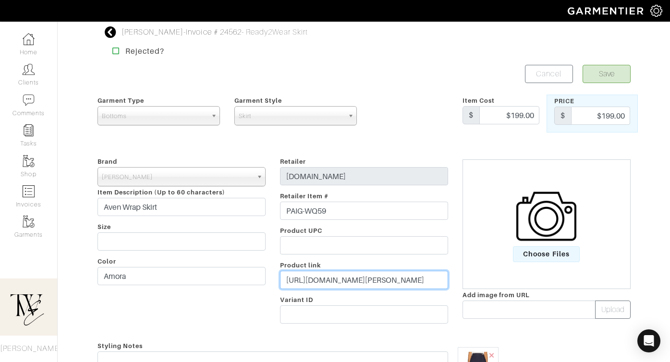
click at [347, 278] on input "[URL][DOMAIN_NAME][PERSON_NAME]" at bounding box center [364, 280] width 168 height 18
paste input "[DOMAIN_NAME][URL]"
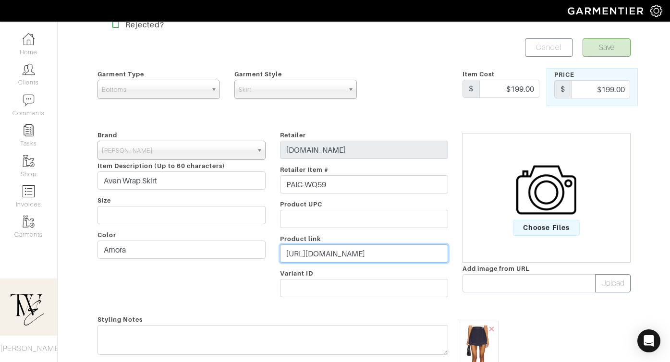
scroll to position [82, 0]
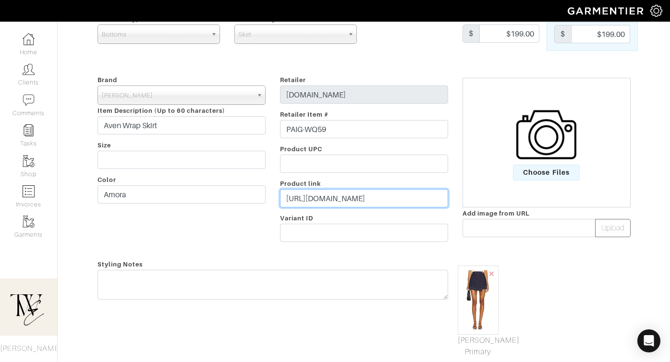
type input "[URL][DOMAIN_NAME]"
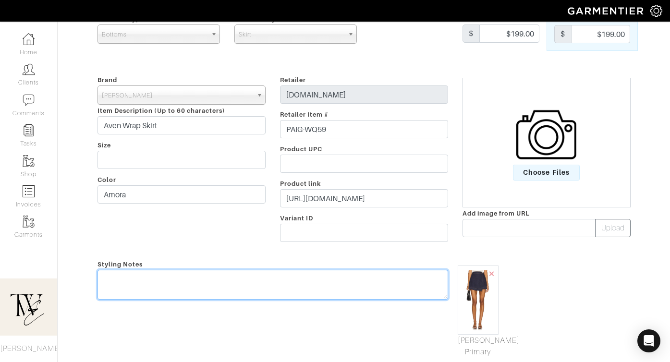
click at [332, 278] on div "Styling Notes" at bounding box center [272, 307] width 365 height 99
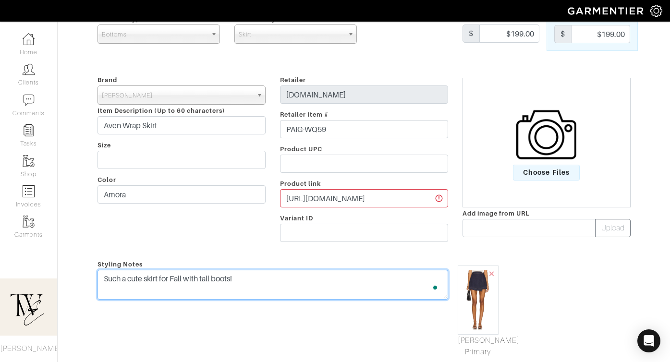
scroll to position [0, 0]
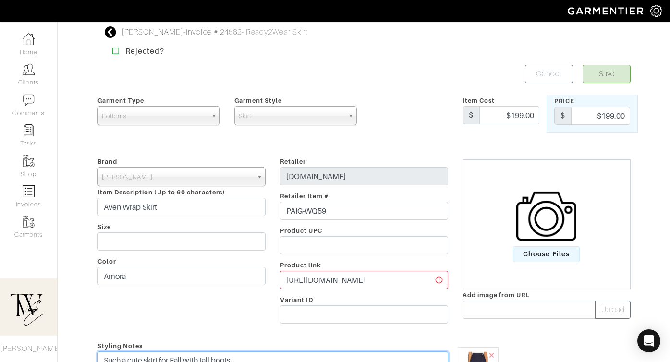
type textarea "Such a cute skirt for Fall with tall boots!"
click at [603, 75] on button "Save" at bounding box center [607, 74] width 48 height 18
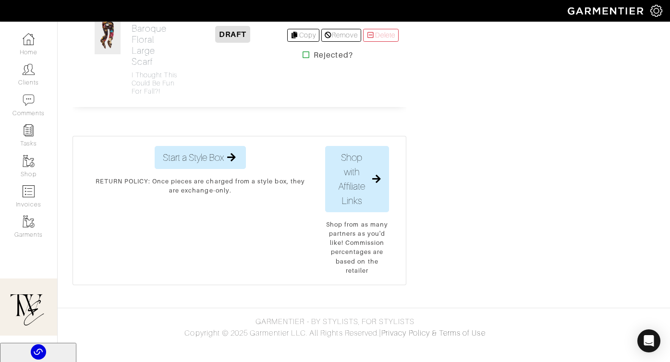
scroll to position [3771, 0]
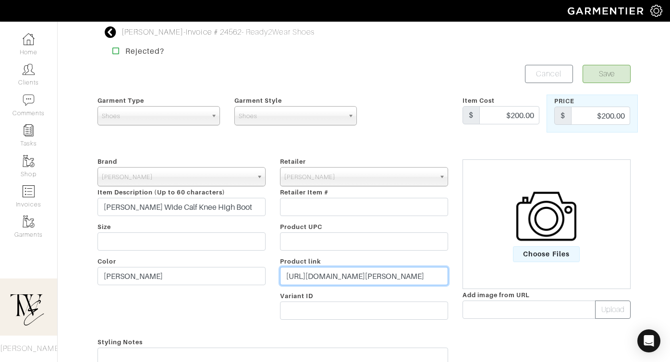
click at [342, 281] on input "https://www.samedelman.com/product/womens-sylvia-wide-calf-knee-high-boot-30291…" at bounding box center [364, 276] width 168 height 18
paste input "go.shopmy.us/p-25448182"
type input "https://go.shopmy.us/p-25448182"
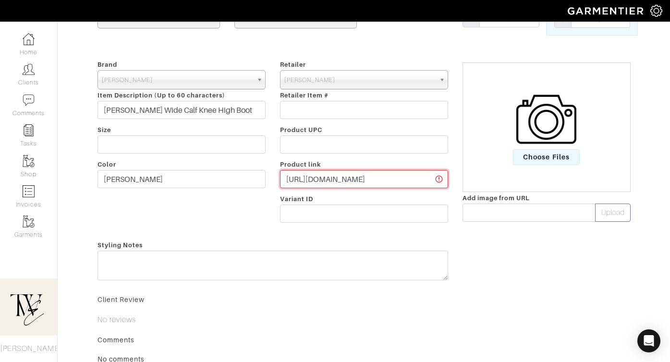
scroll to position [137, 0]
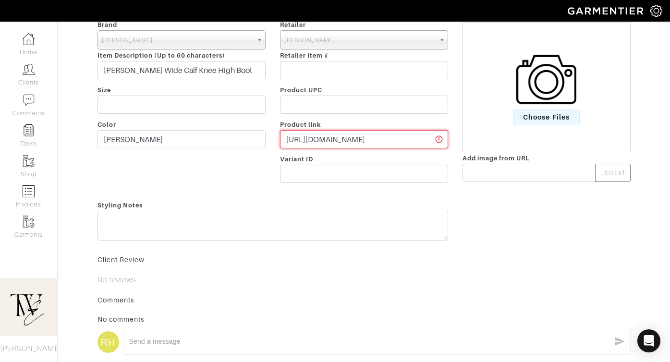
click at [410, 135] on input "https://go.shopmy.us/p-25448182" at bounding box center [364, 139] width 168 height 18
click at [560, 123] on span "Choose Files" at bounding box center [546, 118] width 67 height 16
click at [0, 0] on input "Choose Files" at bounding box center [0, 0] width 0 height 0
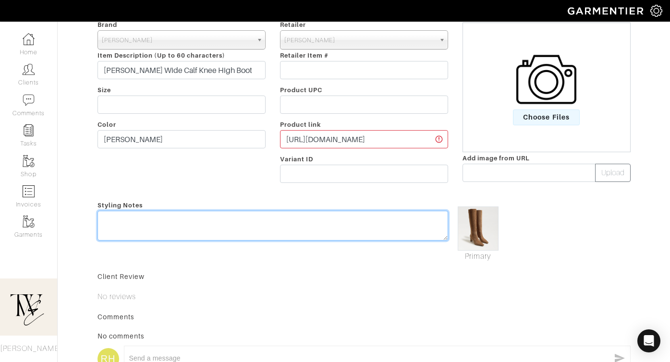
click at [268, 221] on textarea at bounding box center [273, 226] width 351 height 30
type textarea "L"
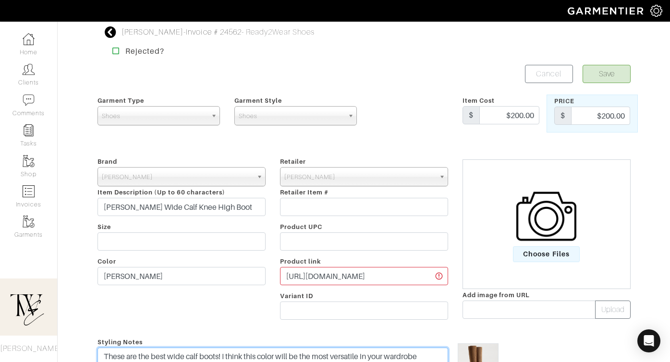
type textarea "These are the best wide calf boots! I think this color will be the most versati…"
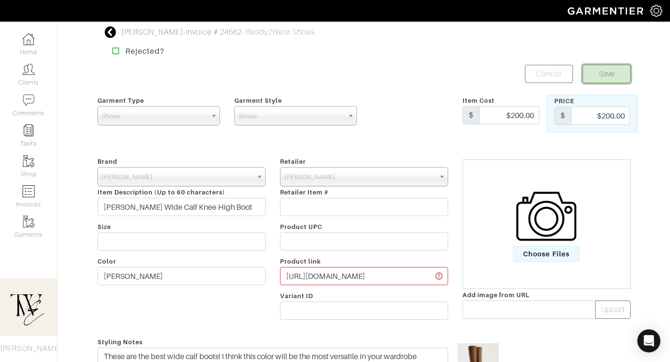
click at [602, 77] on button "Save" at bounding box center [607, 74] width 48 height 18
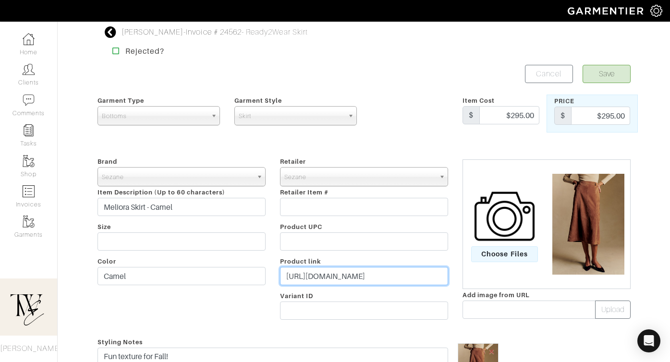
click at [362, 275] on input "https://go.shopmy.us/p-25291707" at bounding box center [364, 276] width 168 height 18
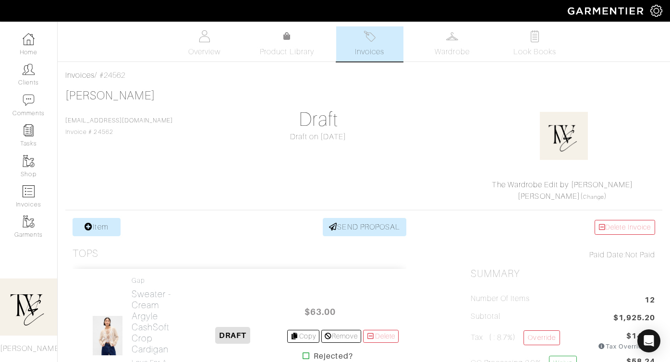
click at [373, 55] on span "Invoices" at bounding box center [369, 52] width 29 height 12
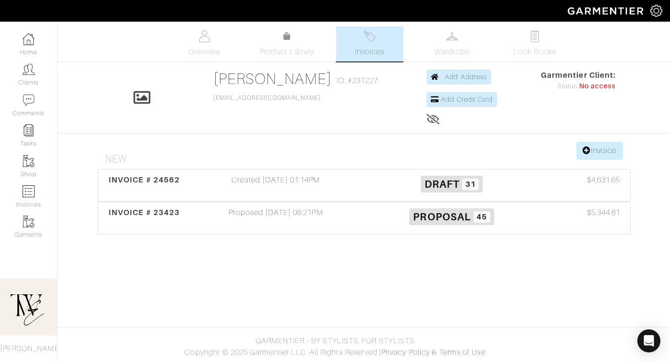
click at [121, 206] on div "INVOICE # 23423 Proposed [DATE] 06:21PM Proposal 45 $5,344.81" at bounding box center [364, 218] width 532 height 32
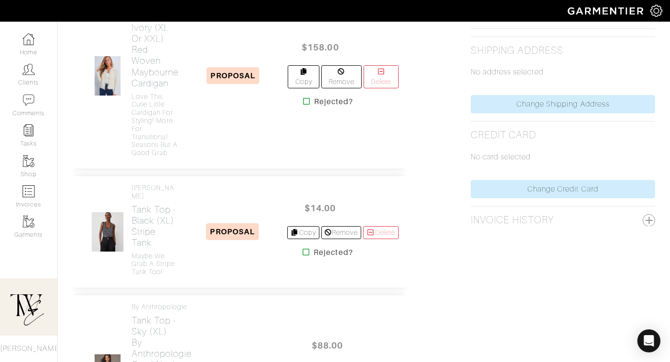
scroll to position [235, 0]
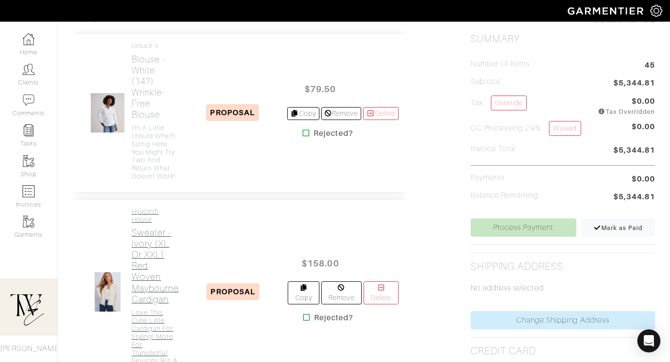
click at [152, 244] on h2 "Sweater - Ivory (XL or XXL) Red Woven Maybourne Cardigan" at bounding box center [155, 265] width 47 height 77
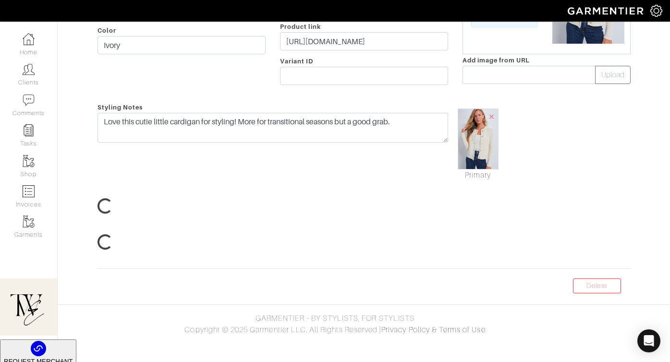
scroll to position [170, 0]
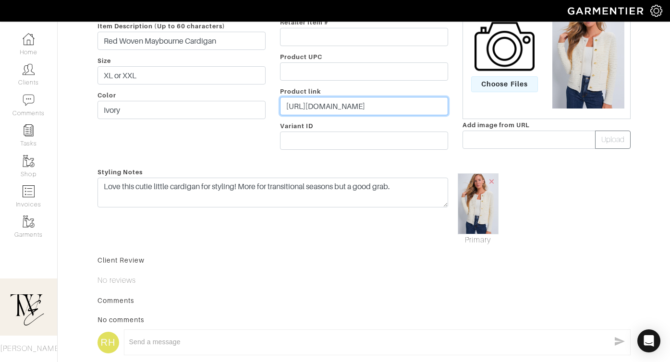
click at [307, 112] on input "[URL][DOMAIN_NAME]" at bounding box center [364, 106] width 168 height 18
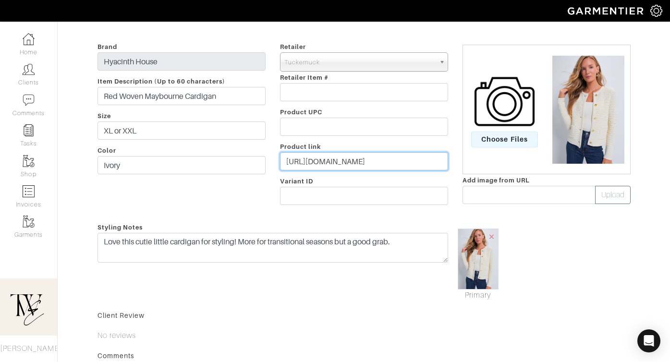
scroll to position [0, 0]
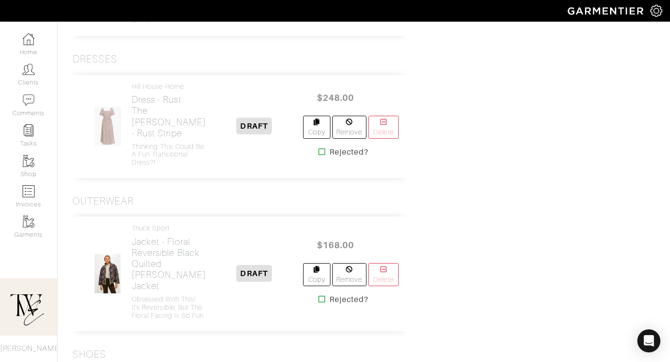
scroll to position [3048, 0]
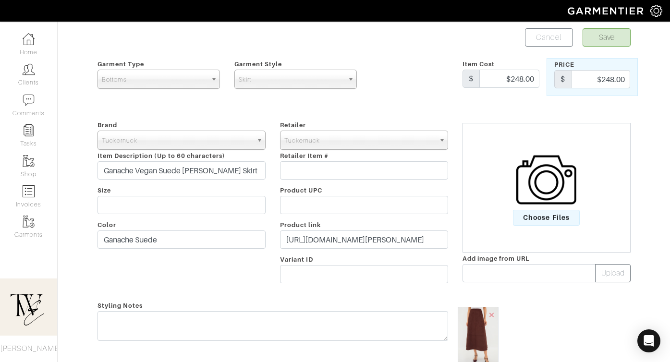
scroll to position [42, 0]
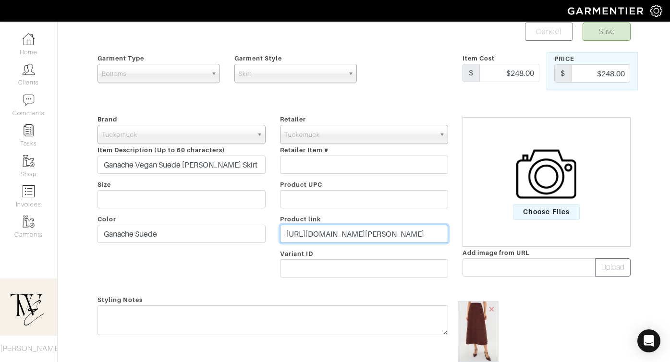
click at [332, 232] on input "[URL][DOMAIN_NAME][PERSON_NAME]" at bounding box center [364, 234] width 168 height 18
click at [332, 232] on input "https://tnuck.com/products/ganache-vegan-suede-veronica-skirt" at bounding box center [364, 234] width 168 height 18
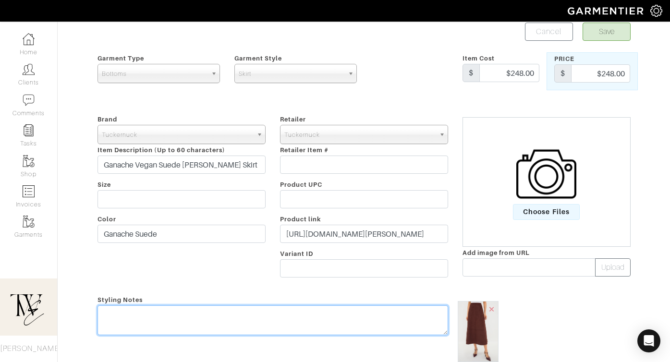
click at [284, 322] on textarea at bounding box center [273, 321] width 351 height 30
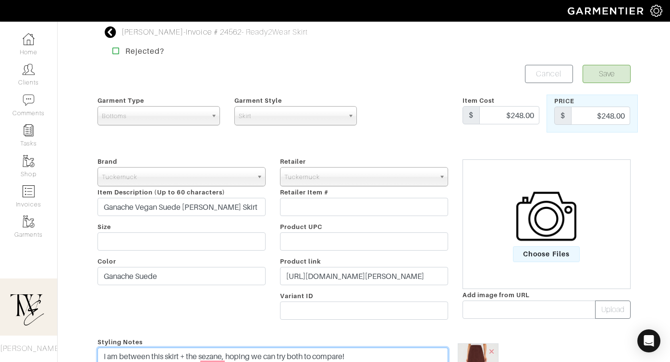
type textarea "I am between this skirt + the sezane, hoping we can try both to compare!"
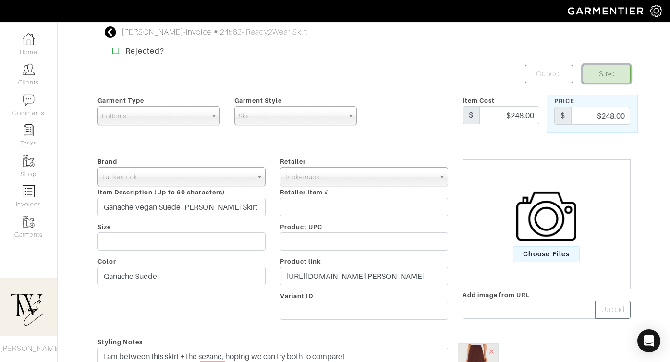
click at [597, 76] on button "Save" at bounding box center [607, 74] width 48 height 18
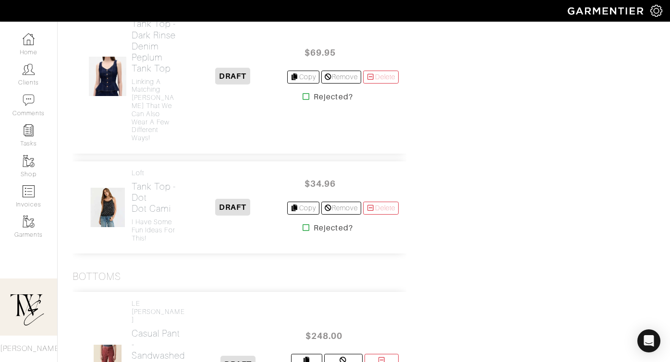
scroll to position [1005, 0]
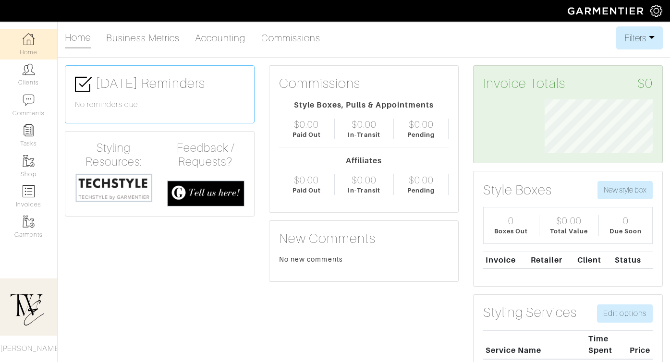
scroll to position [54, 123]
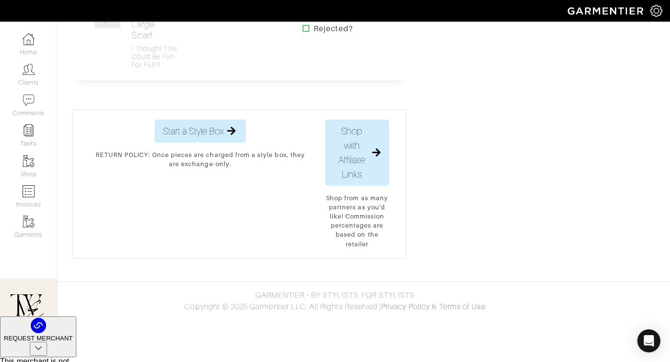
scroll to position [3969, 0]
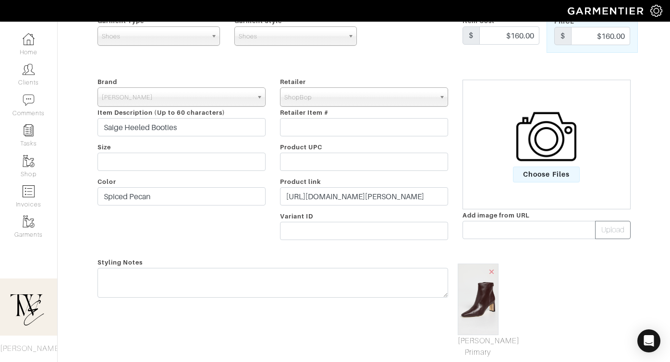
scroll to position [123, 0]
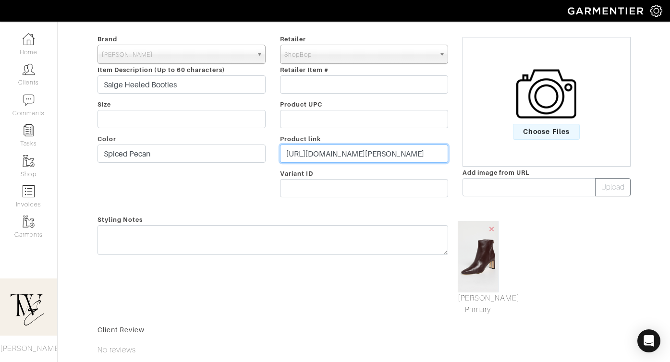
click at [342, 159] on input "https://www.shopbop.com/saige-heeled-bootie-sam-edelman/vp/v=1/1574824555.htm?o…" at bounding box center [364, 154] width 168 height 18
paste input "go.shopmy.us/p-25448433"
type input "https://go.shopmy.us/p-25448433"
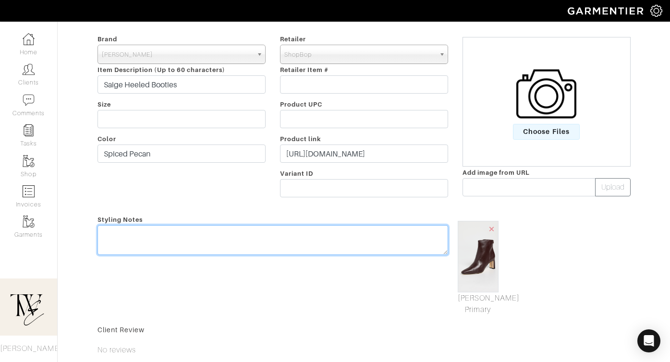
click at [272, 245] on textarea at bounding box center [273, 240] width 351 height 30
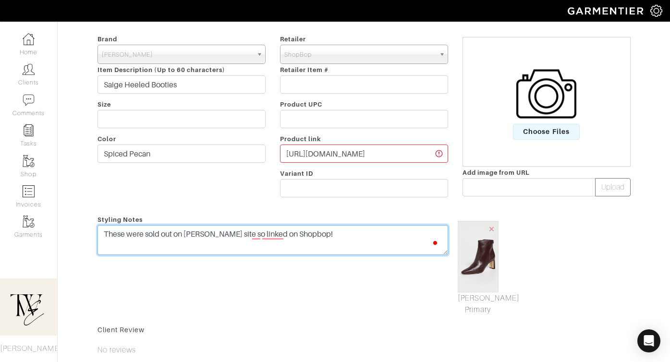
scroll to position [0, 0]
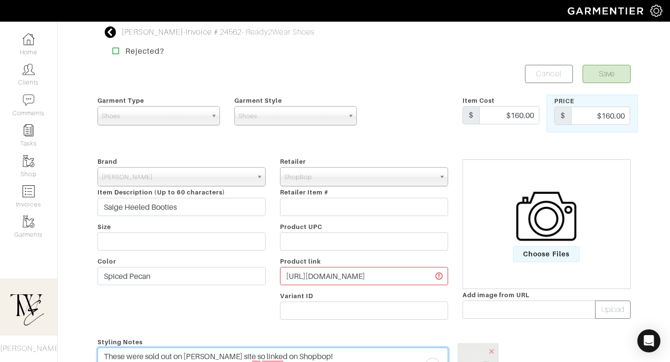
type textarea "These were sold out on [PERSON_NAME] site so linked on Shopbop!"
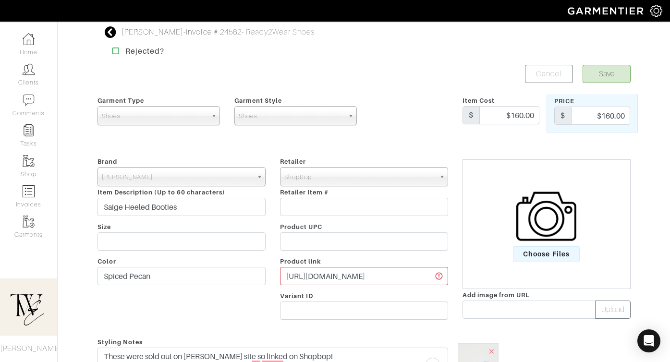
click at [602, 84] on form "Save Cancel Garment Type Tops Bottoms Dresses Jumpsuits Suiting Outerwear Shoes…" at bounding box center [364, 326] width 533 height 522
click at [598, 76] on button "Save" at bounding box center [607, 74] width 48 height 18
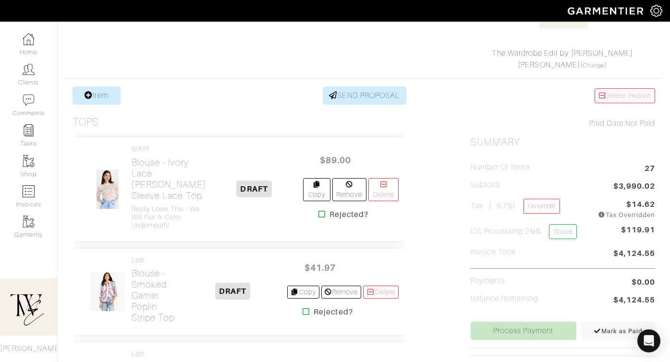
scroll to position [344, 0]
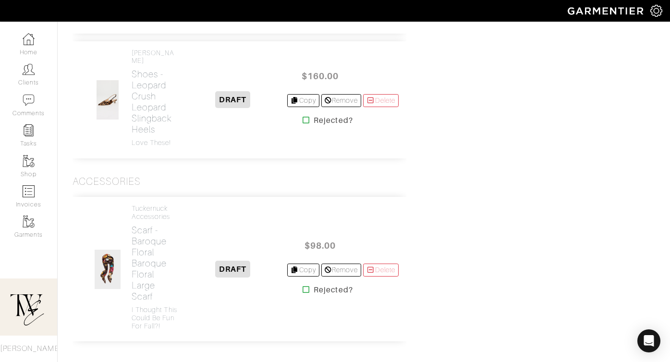
scroll to position [3861, 0]
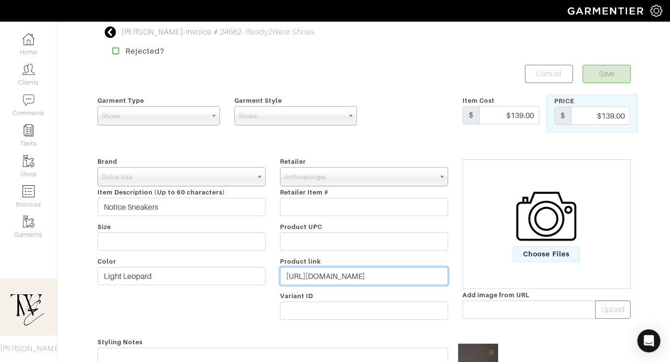
click at [344, 276] on input "[URL][DOMAIN_NAME]" at bounding box center [364, 276] width 168 height 18
paste input "[DOMAIN_NAME][URL][PERSON_NAME]"
drag, startPoint x: 429, startPoint y: 277, endPoint x: 223, endPoint y: 277, distance: 205.6
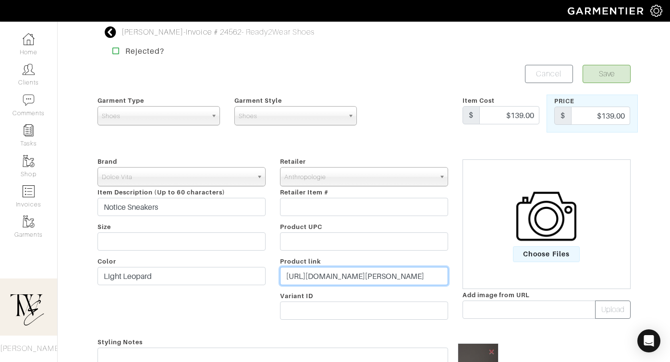
click at [223, 277] on div "Brand - 032c 1017 ALYX 9SM 111SKIN 11 by Boris Bidjan Saberi 11 Honore 12 Store…" at bounding box center [364, 240] width 548 height 169
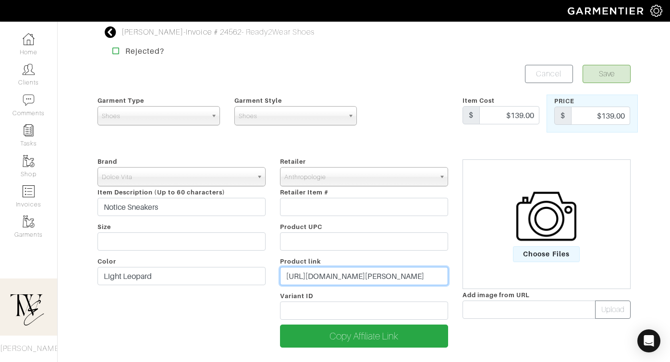
paste input "go.shopmy.us/p-25448536"
type input "https://go.shopmy.us/p-25448536_36"
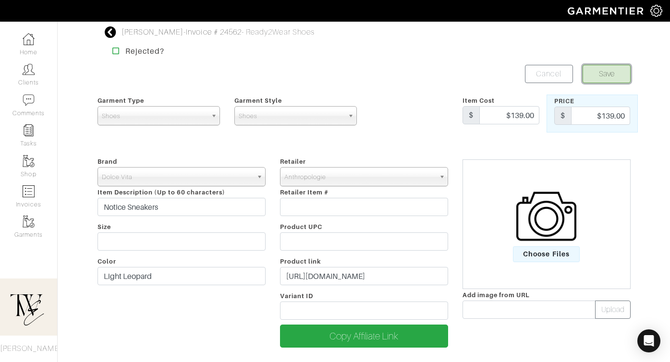
click at [601, 74] on button "Save" at bounding box center [607, 74] width 48 height 18
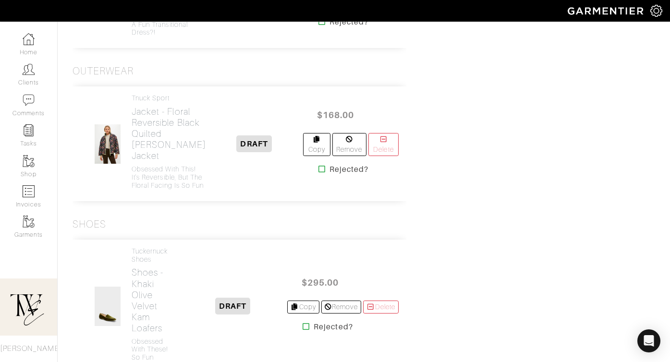
scroll to position [3280, 0]
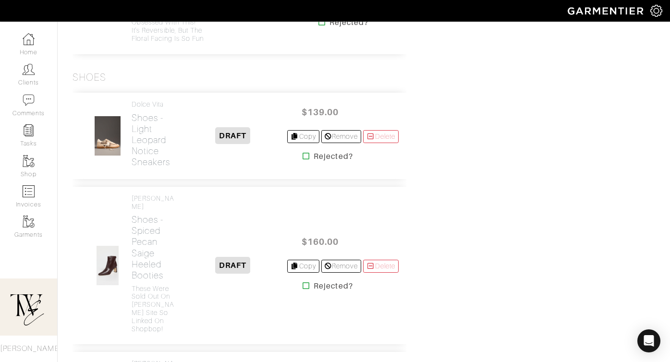
scroll to position [3358, 0]
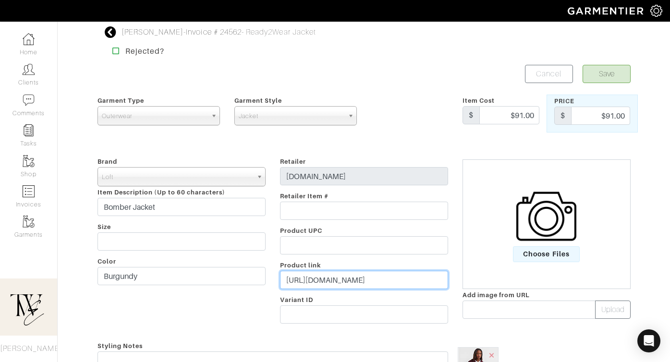
click at [403, 285] on input "https://www.loft.com/clothing/jackets-outerwear/catl000018/wool-blend-bomber-ja…" at bounding box center [364, 280] width 168 height 18
paste input "go.shopmy.us/p-25448536"
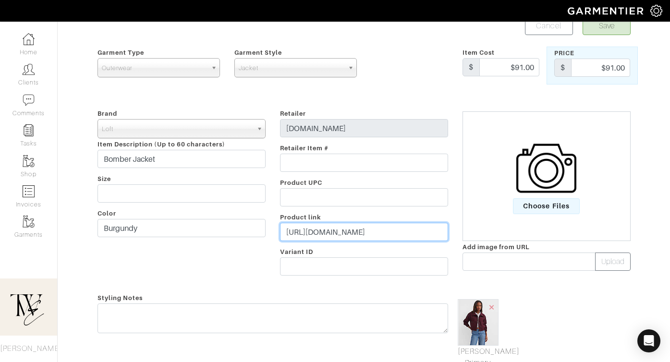
scroll to position [88, 0]
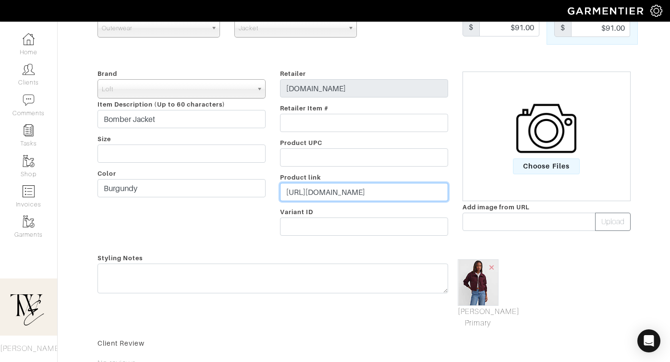
type input "https://go.shopmy.us/p-25448536"
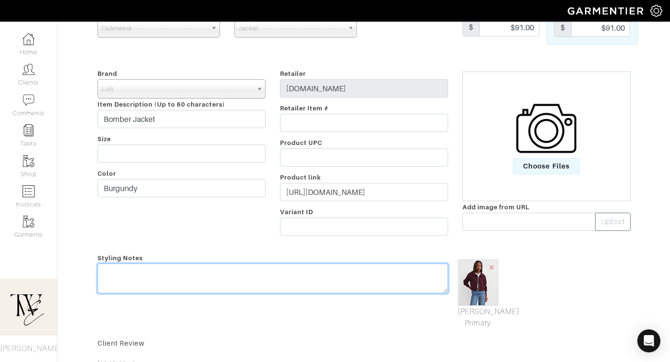
click at [392, 268] on div "Styling Notes" at bounding box center [272, 290] width 365 height 77
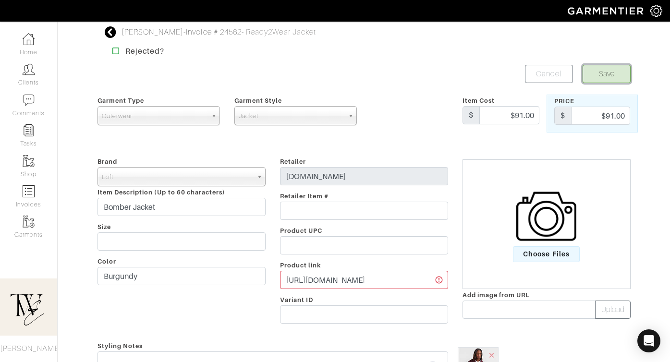
click at [594, 75] on button "Save" at bounding box center [607, 74] width 48 height 18
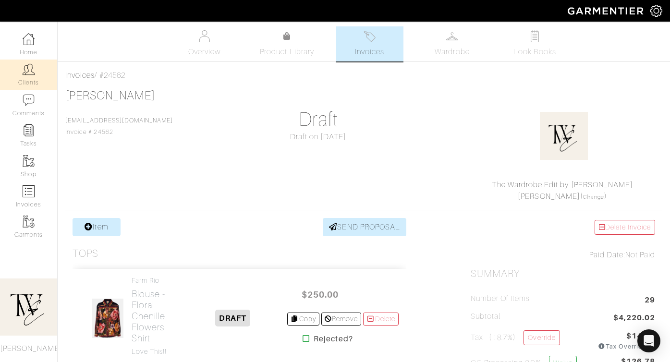
click at [55, 80] on link "Clients" at bounding box center [28, 75] width 57 height 30
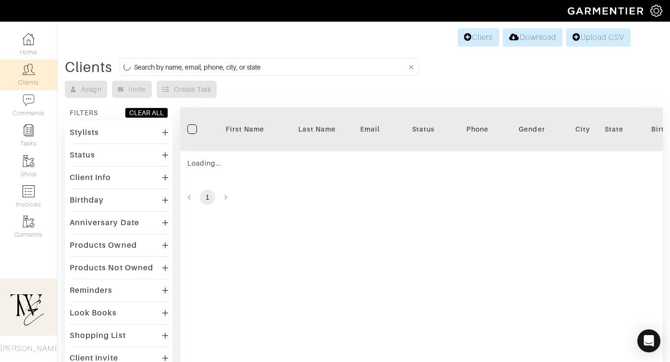
click at [249, 125] on div "First Name" at bounding box center [245, 129] width 58 height 10
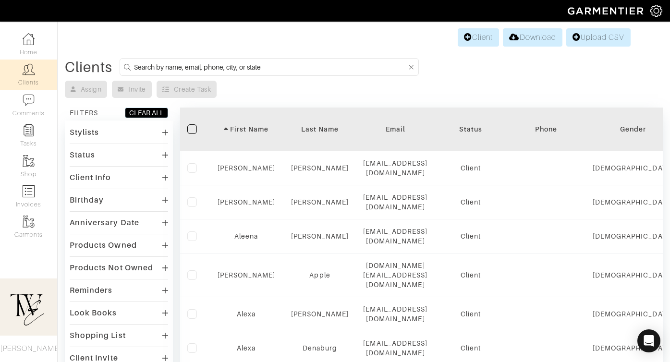
scroll to position [660, 0]
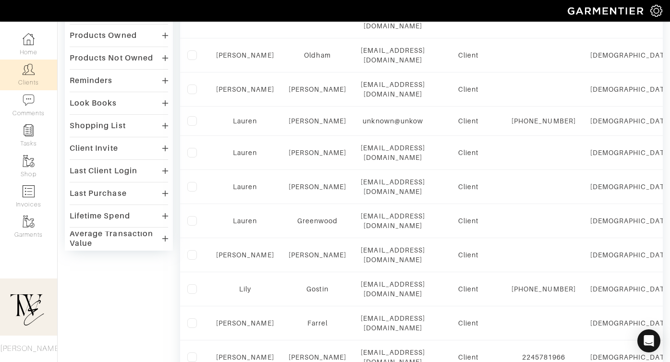
scroll to position [0, 0]
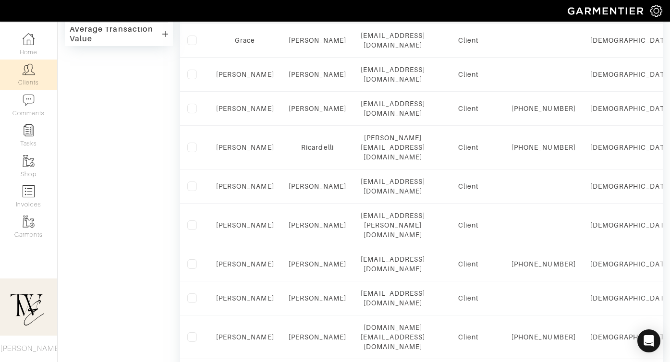
scroll to position [679, 0]
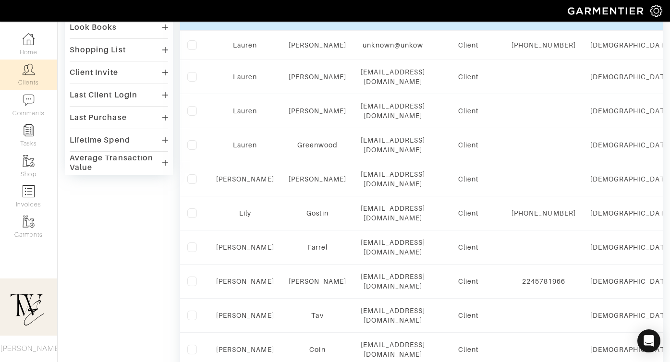
scroll to position [479, 0]
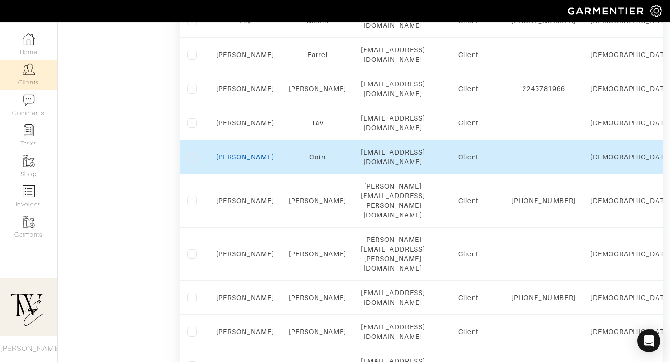
click at [246, 153] on link "[PERSON_NAME]" at bounding box center [245, 157] width 58 height 8
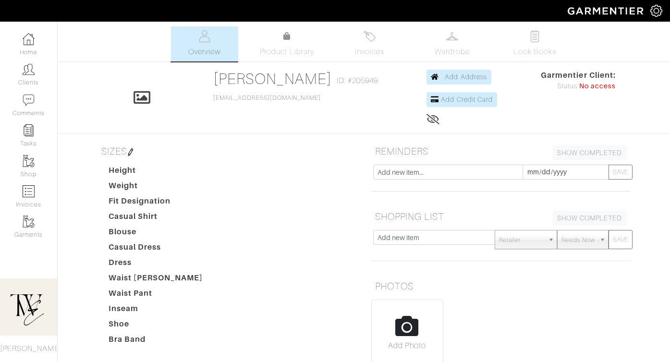
click at [369, 49] on span "Invoices" at bounding box center [369, 52] width 29 height 12
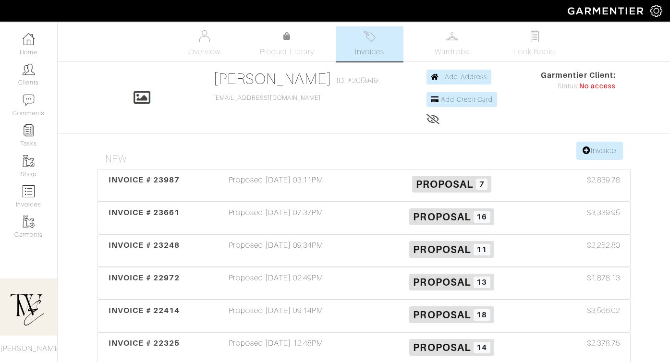
scroll to position [235, 0]
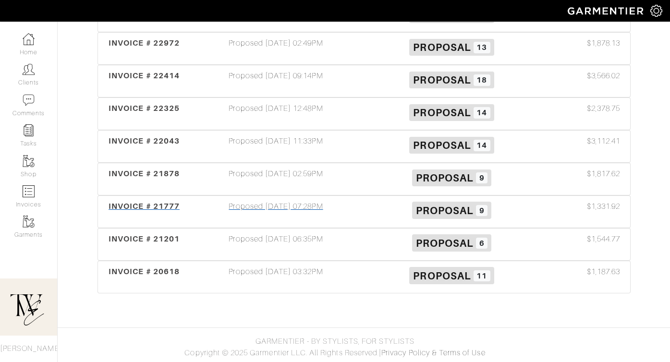
click at [128, 198] on div "INVOICE # 21777 Proposed [DATE] 07:28PM Proposal 9 $1,331.92" at bounding box center [364, 212] width 532 height 32
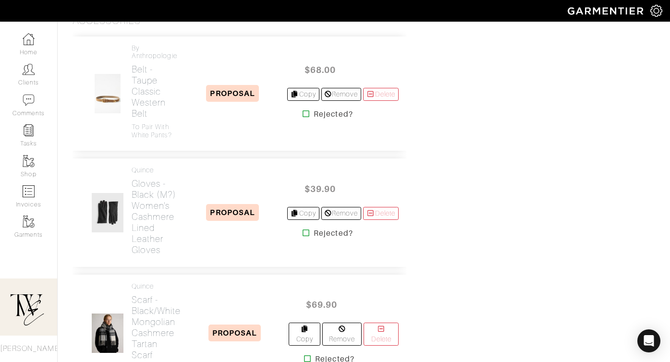
scroll to position [1251, 0]
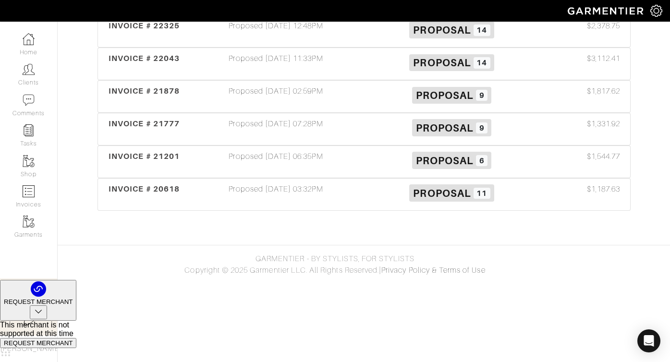
scroll to position [235, 0]
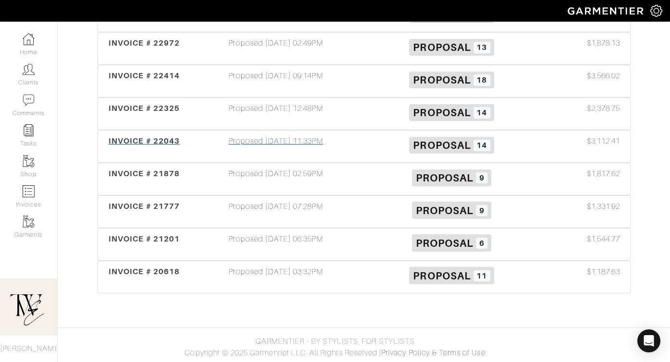
click at [112, 141] on span "INVOICE # 22043" at bounding box center [144, 140] width 71 height 9
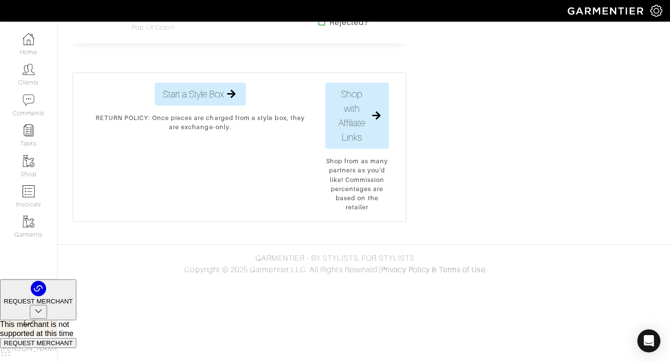
scroll to position [2746, 0]
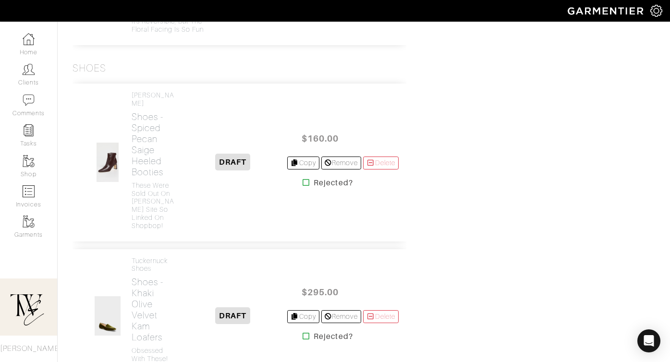
scroll to position [3517, 0]
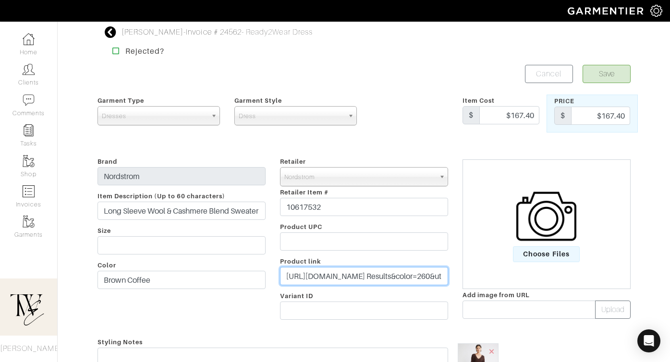
click at [289, 277] on input "[URL][DOMAIN_NAME] Results&color=260&utm_channel=low_nd_affiliates_influencer&u…" at bounding box center [364, 276] width 168 height 18
paste input "[DOMAIN_NAME][URL]"
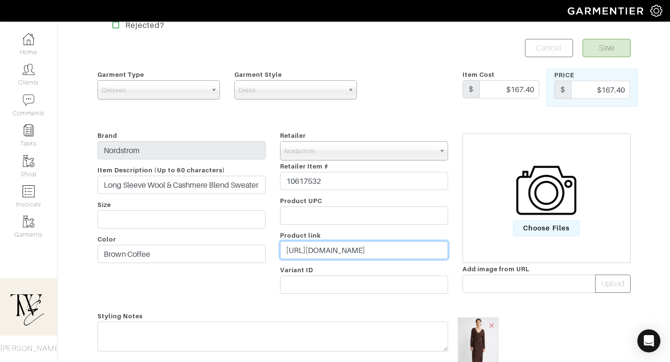
scroll to position [87, 0]
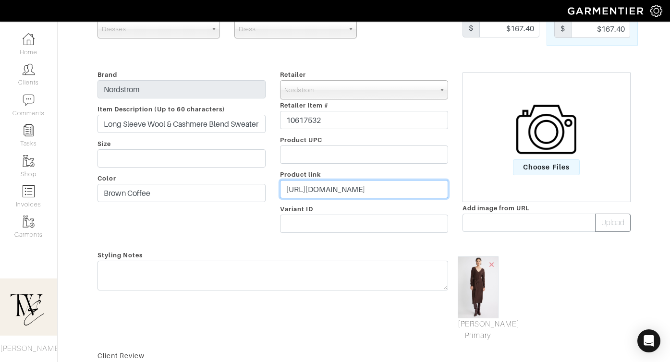
type input "[URL][DOMAIN_NAME]"
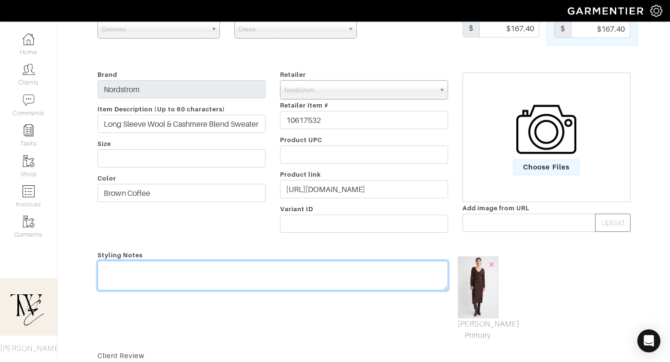
click at [276, 275] on textarea at bounding box center [273, 276] width 351 height 30
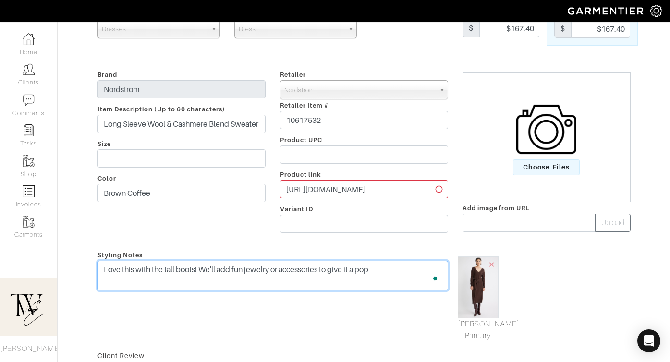
scroll to position [0, 0]
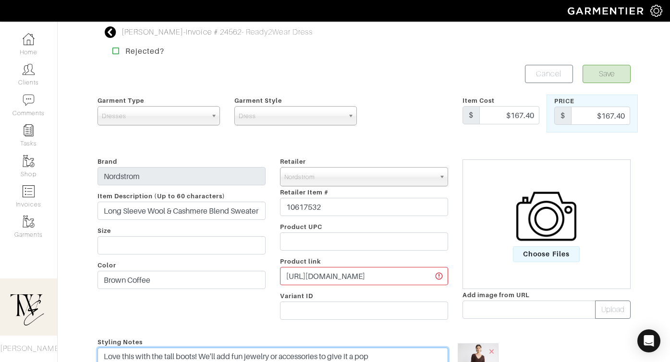
type textarea "Love this with the tall boots! We'll add fun jewelry or accessories to give it …"
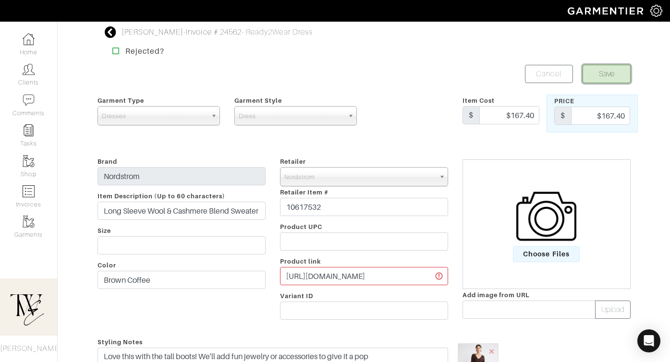
click at [603, 79] on button "Save" at bounding box center [607, 74] width 48 height 18
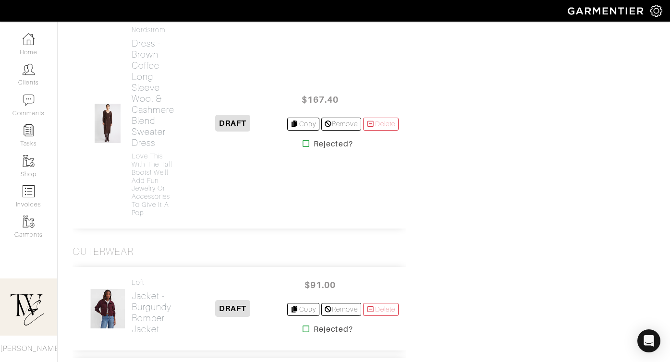
scroll to position [3208, 0]
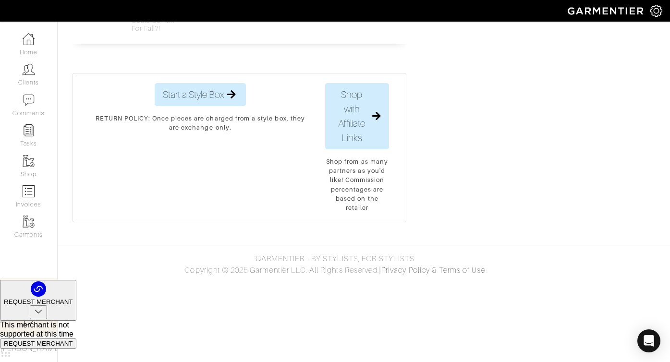
scroll to position [4764, 0]
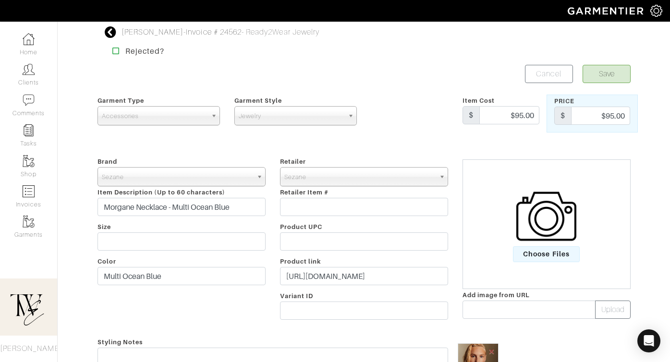
scroll to position [71, 0]
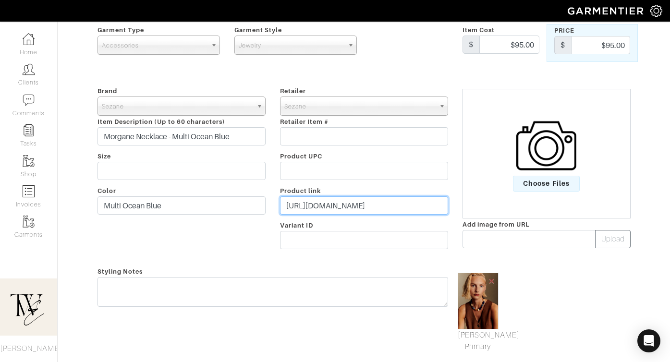
click at [339, 207] on input "[URL][DOMAIN_NAME]" at bounding box center [364, 206] width 168 height 18
paste input "[DOMAIN_NAME][URL]"
type input "[URL][DOMAIN_NAME]"
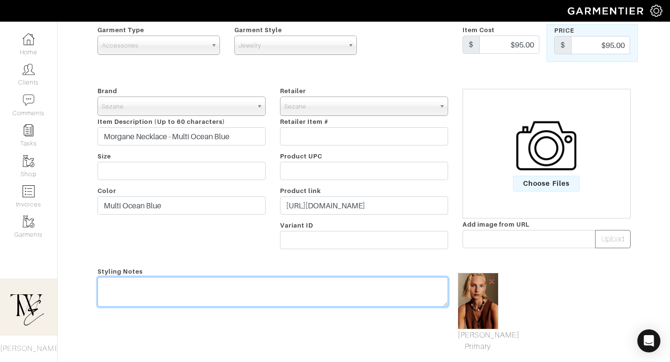
click at [335, 291] on textarea at bounding box center [273, 292] width 351 height 30
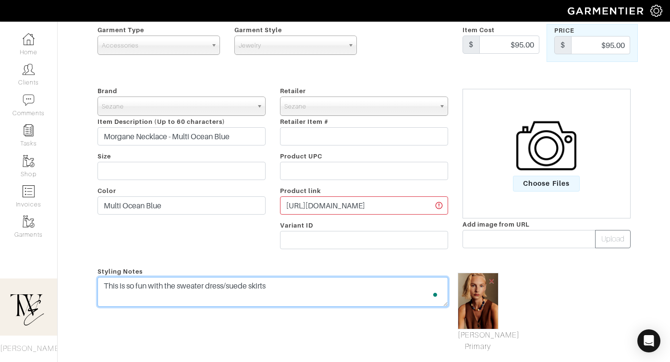
scroll to position [0, 0]
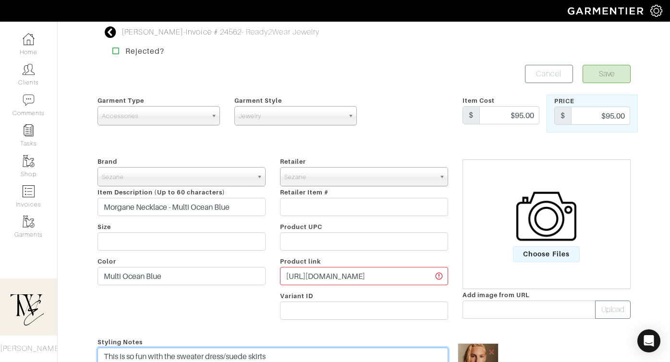
type textarea "This is so fun with the sweater dress/suede skirts"
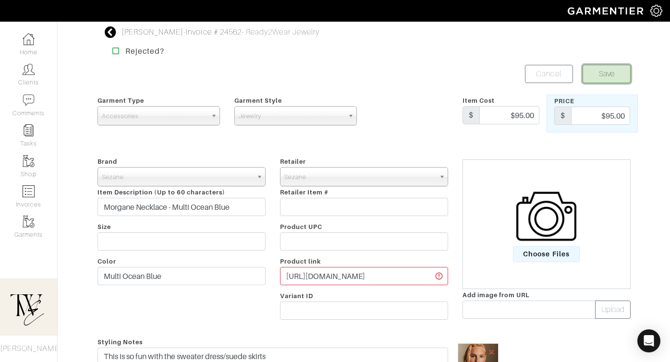
click at [592, 82] on button "Save" at bounding box center [607, 74] width 48 height 18
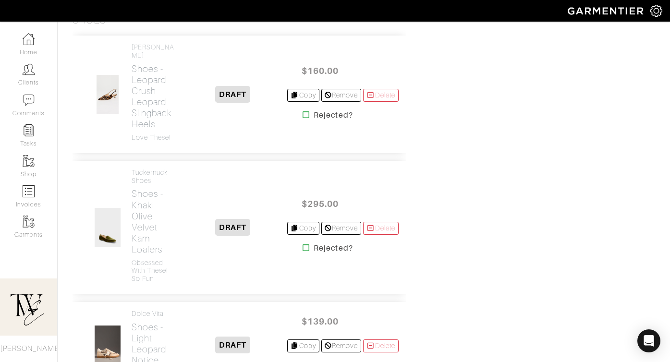
scroll to position [3747, 0]
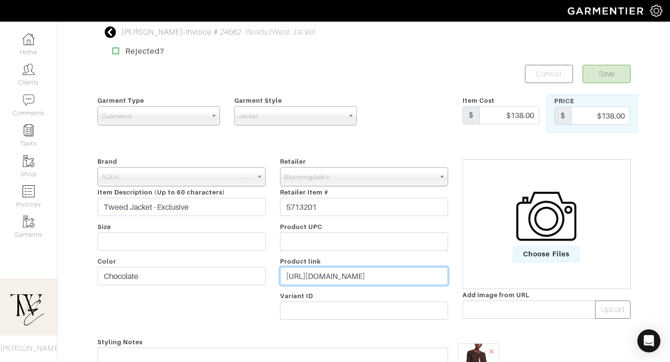
click at [341, 269] on input "[URL][DOMAIN_NAME]" at bounding box center [364, 276] width 168 height 18
paste input "[DOMAIN_NAME][URL]"
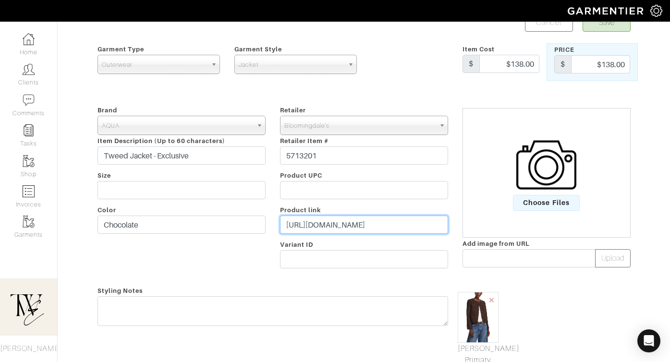
type input "[URL][DOMAIN_NAME]"
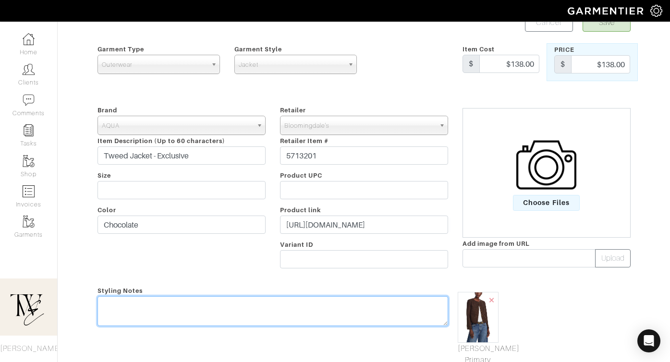
click at [320, 307] on textarea at bounding box center [273, 311] width 351 height 30
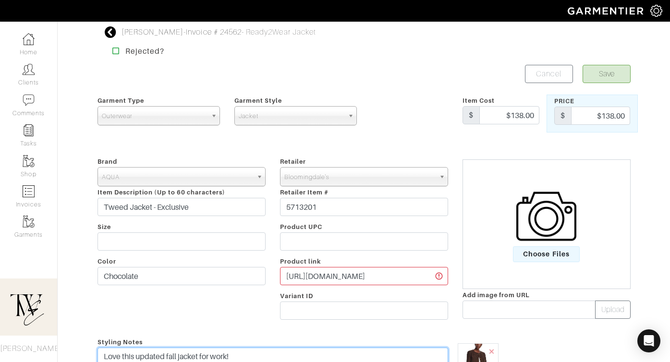
type textarea "Love this updated fall jacket for work!"
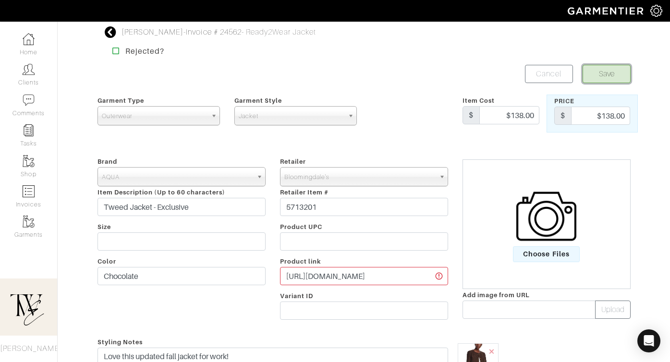
click at [608, 73] on button "Save" at bounding box center [607, 74] width 48 height 18
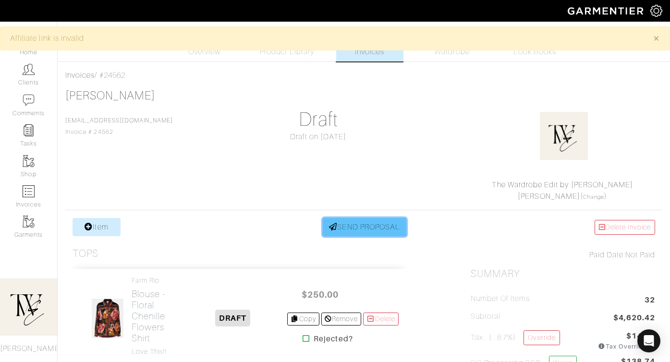
click at [365, 228] on link "SEND PROPOSAL" at bounding box center [365, 227] width 84 height 18
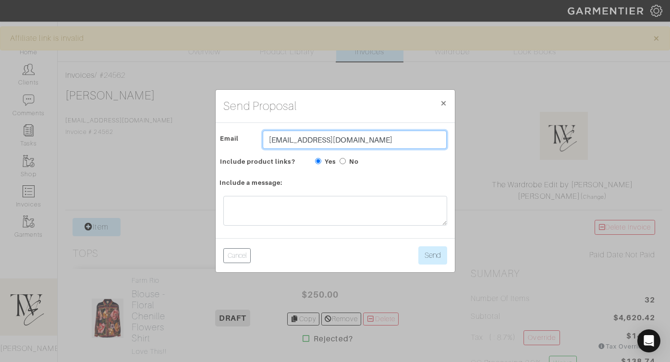
click at [314, 145] on input "[EMAIL_ADDRESS][DOMAIN_NAME]" at bounding box center [355, 140] width 184 height 18
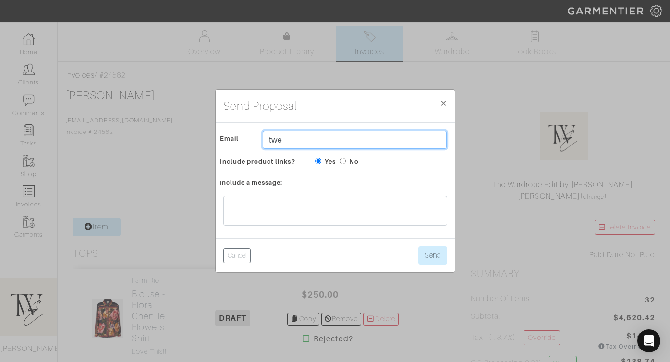
type input "twebyregan@gmail.com"
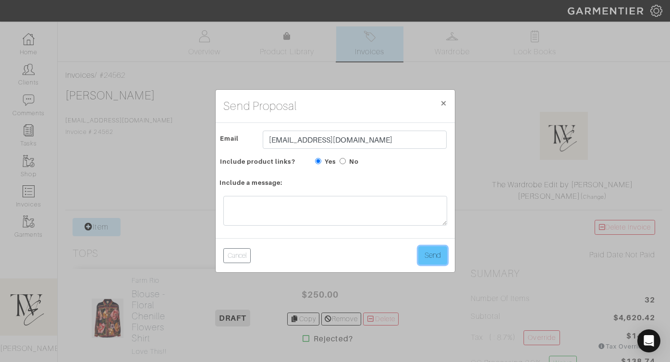
click at [427, 257] on button "Send" at bounding box center [432, 255] width 29 height 18
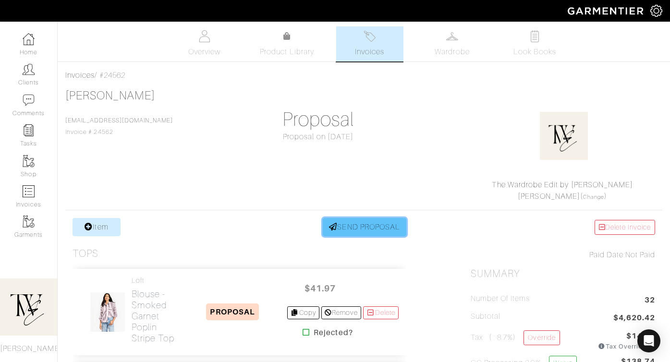
click at [335, 235] on link "SEND PROPOSAL" at bounding box center [365, 227] width 84 height 18
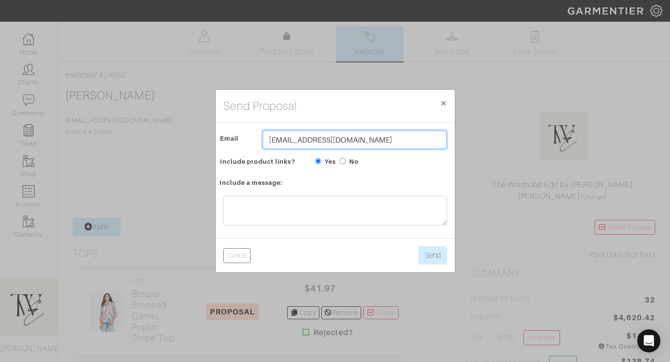
click at [294, 145] on input "[EMAIL_ADDRESS][DOMAIN_NAME]" at bounding box center [355, 140] width 184 height 18
type input "twebyregan@gmail.com"
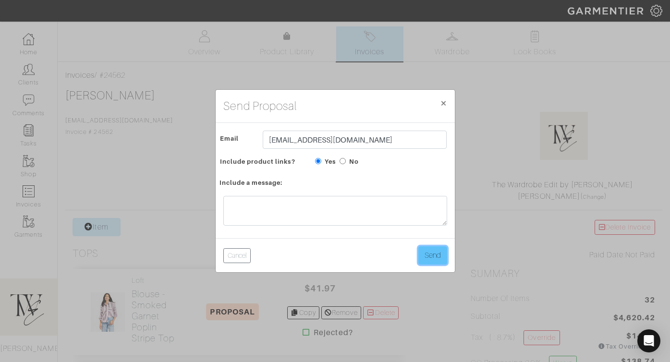
click at [431, 261] on button "Send" at bounding box center [432, 255] width 29 height 18
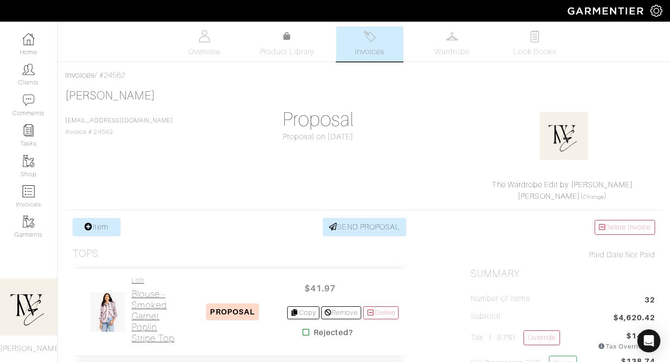
click at [150, 301] on h2 "Blouse - Smoked [PERSON_NAME] Stripe Top" at bounding box center [155, 316] width 47 height 55
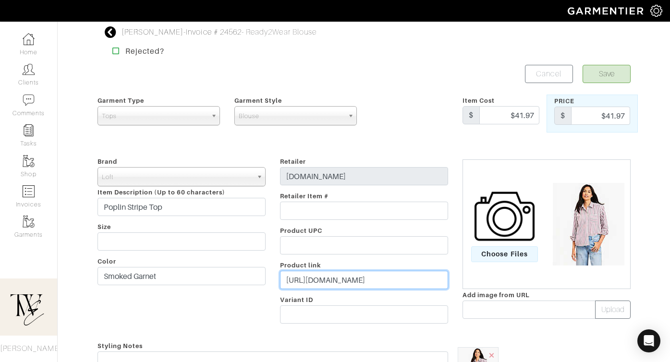
click at [344, 273] on input "[URL][DOMAIN_NAME]" at bounding box center [364, 280] width 168 height 18
click at [344, 273] on input "https://go.shopmy.us/p-25447850" at bounding box center [364, 280] width 168 height 18
paste input "www.loft.com/clothing/tops/catl000011/striped-poplin-everyday-relaxed-pocket-sh…"
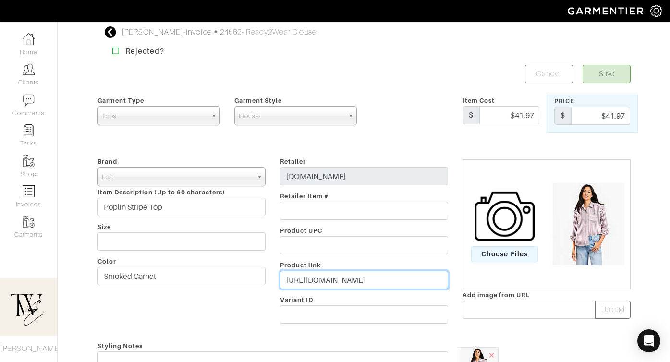
type input "https://www.loft.com/clothing/tops/catl000011/striped-poplin-everyday-relaxed-p…"
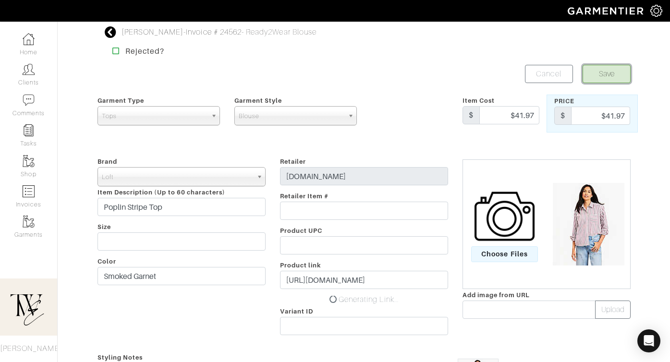
click at [599, 78] on button "Save" at bounding box center [607, 74] width 48 height 18
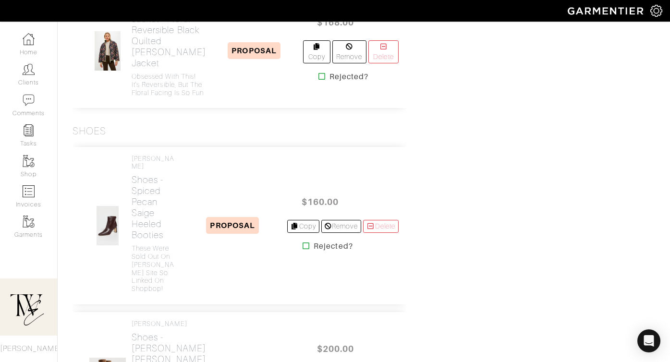
scroll to position [3824, 0]
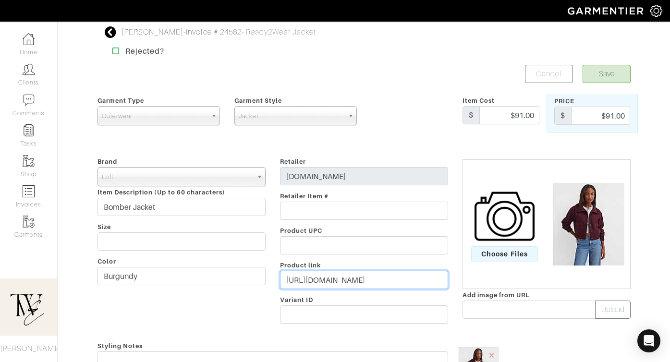
click at [328, 274] on input "[URL][DOMAIN_NAME]" at bounding box center [364, 280] width 168 height 18
paste input "[DOMAIN_NAME][URL]"
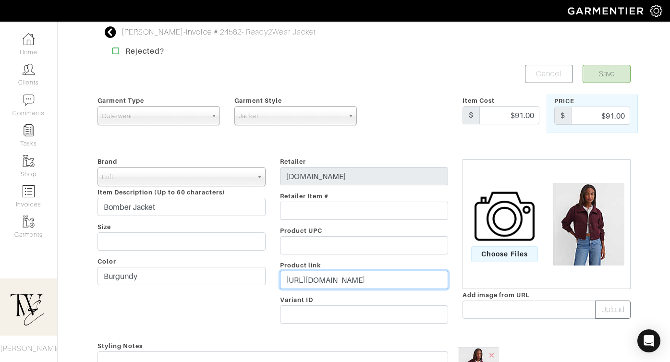
type input "[URL][DOMAIN_NAME]"
click at [612, 76] on button "Save" at bounding box center [607, 74] width 48 height 18
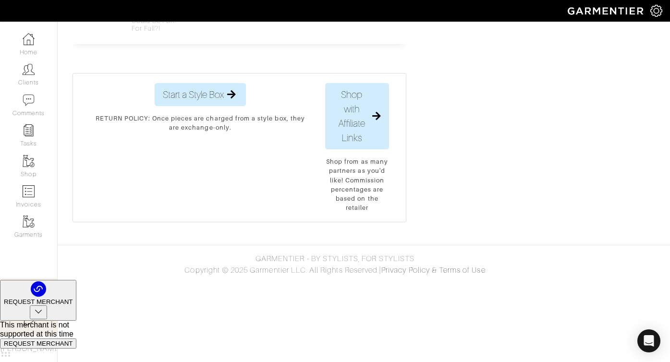
scroll to position [4982, 0]
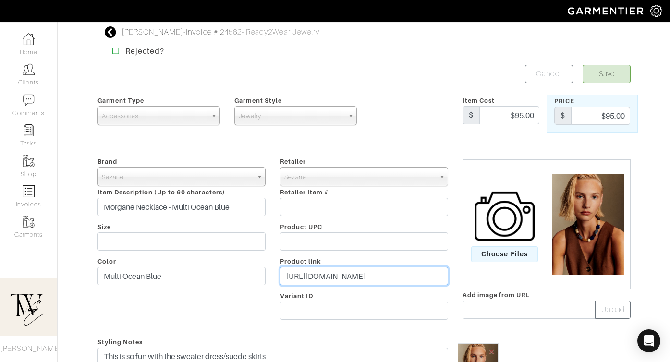
click at [363, 280] on input "[URL][DOMAIN_NAME]" at bounding box center [364, 276] width 168 height 18
paste input "[DOMAIN_NAME][URL]"
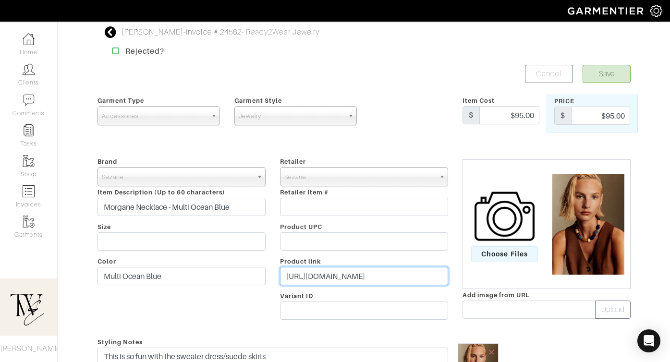
type input "[URL][DOMAIN_NAME]"
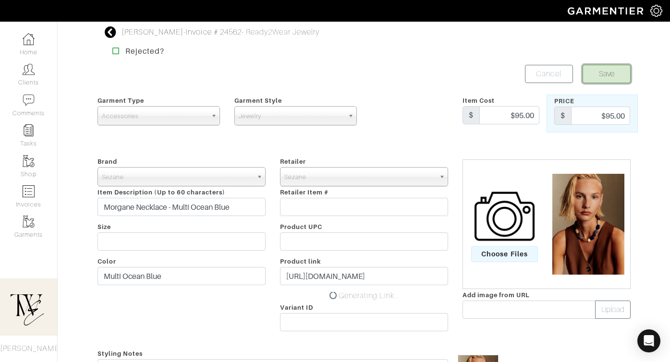
click at [602, 78] on button "Save" at bounding box center [607, 74] width 48 height 18
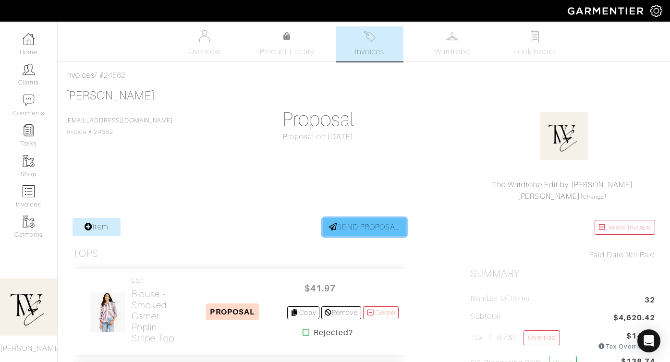
click at [342, 233] on link "SEND PROPOSAL" at bounding box center [365, 227] width 84 height 18
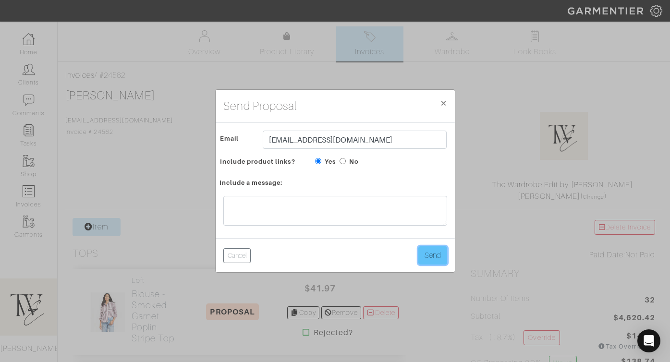
click at [436, 256] on button "Send" at bounding box center [432, 255] width 29 height 18
